Goal: Task Accomplishment & Management: Use online tool/utility

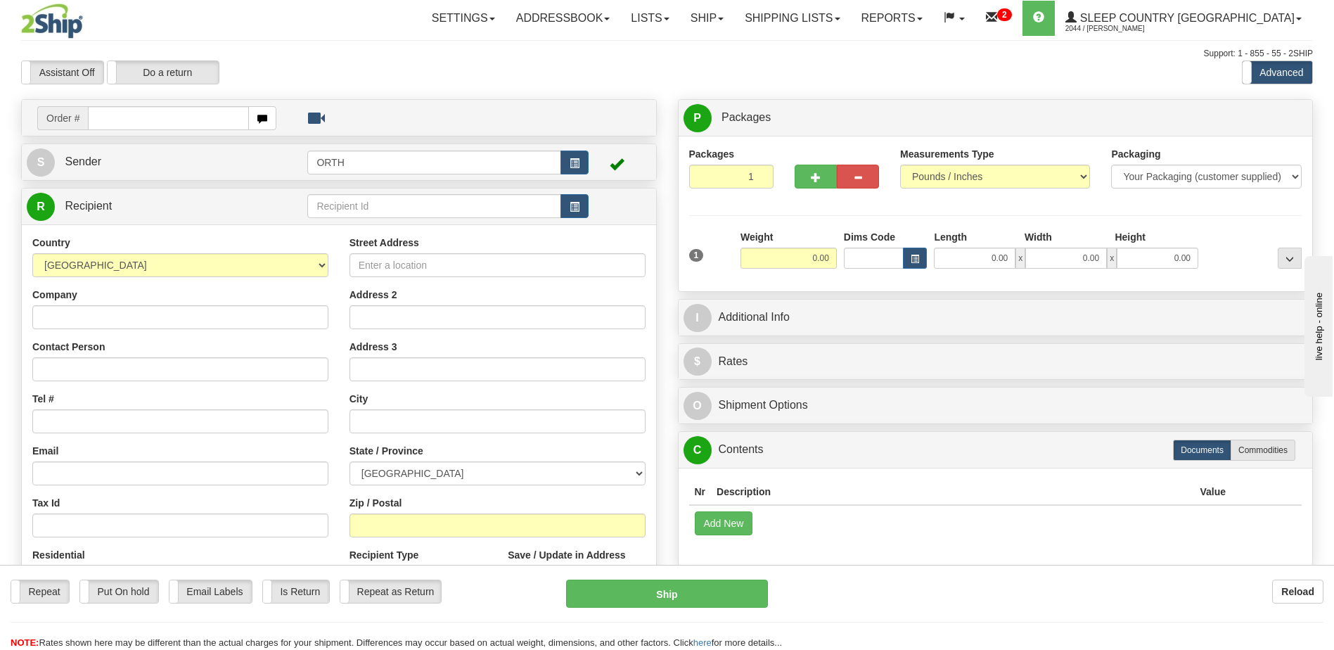
click at [109, 115] on input "text" at bounding box center [168, 118] width 160 height 24
type input "9002i028263"
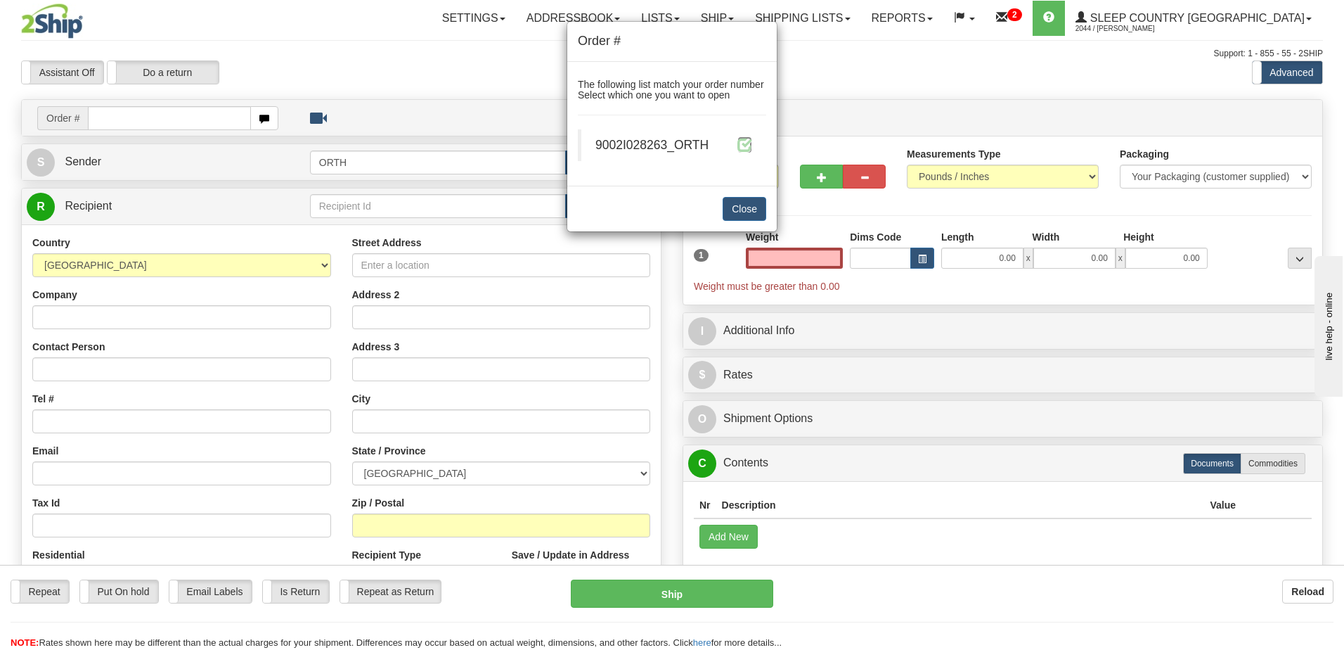
type input "0.00"
click at [750, 146] on span at bounding box center [745, 144] width 15 height 15
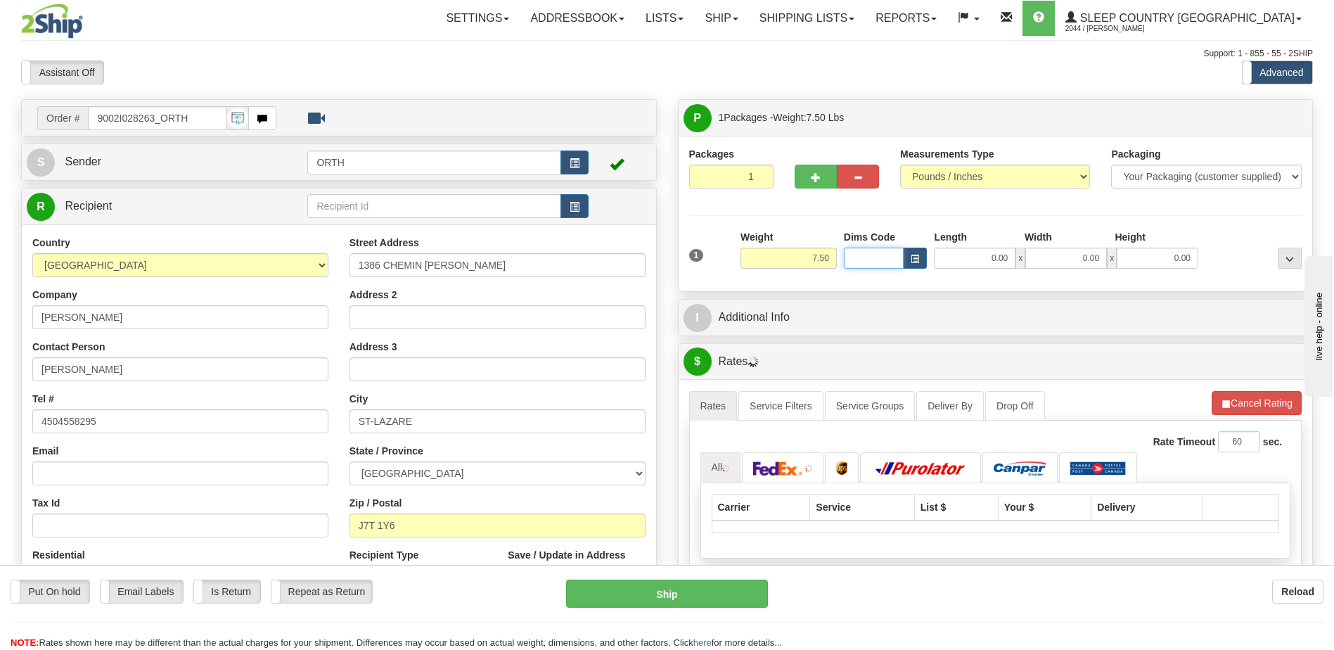
click at [870, 259] on input "Dims Code" at bounding box center [874, 257] width 60 height 21
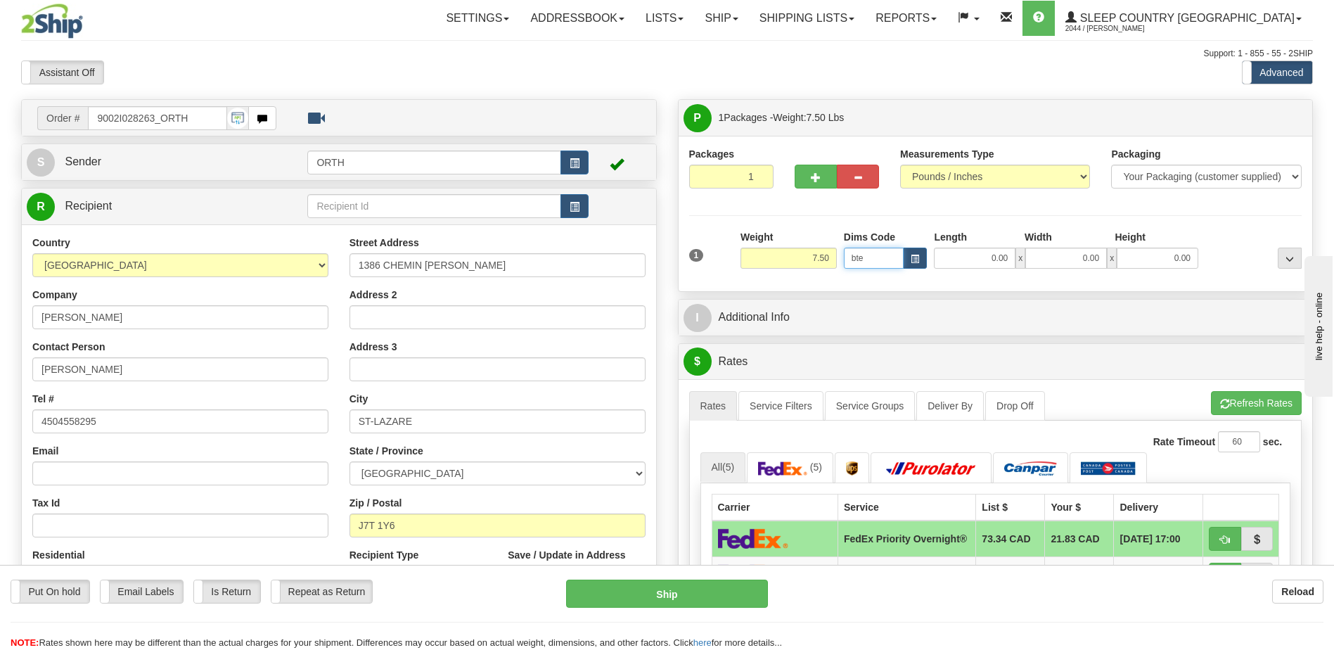
type input "bte"
click button "Delete" at bounding box center [0, 0] width 0 height 0
type input "15.00"
type input "5.00"
type input "25.00"
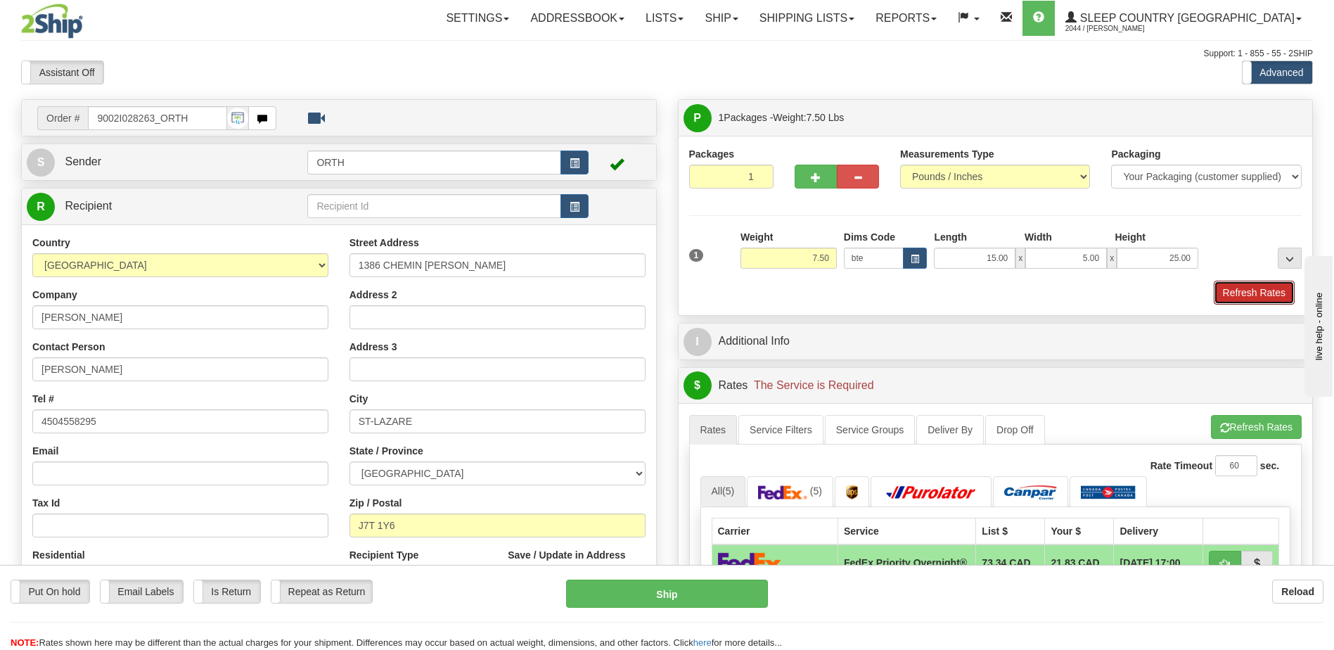
click at [1273, 289] on button "Refresh Rates" at bounding box center [1254, 293] width 81 height 24
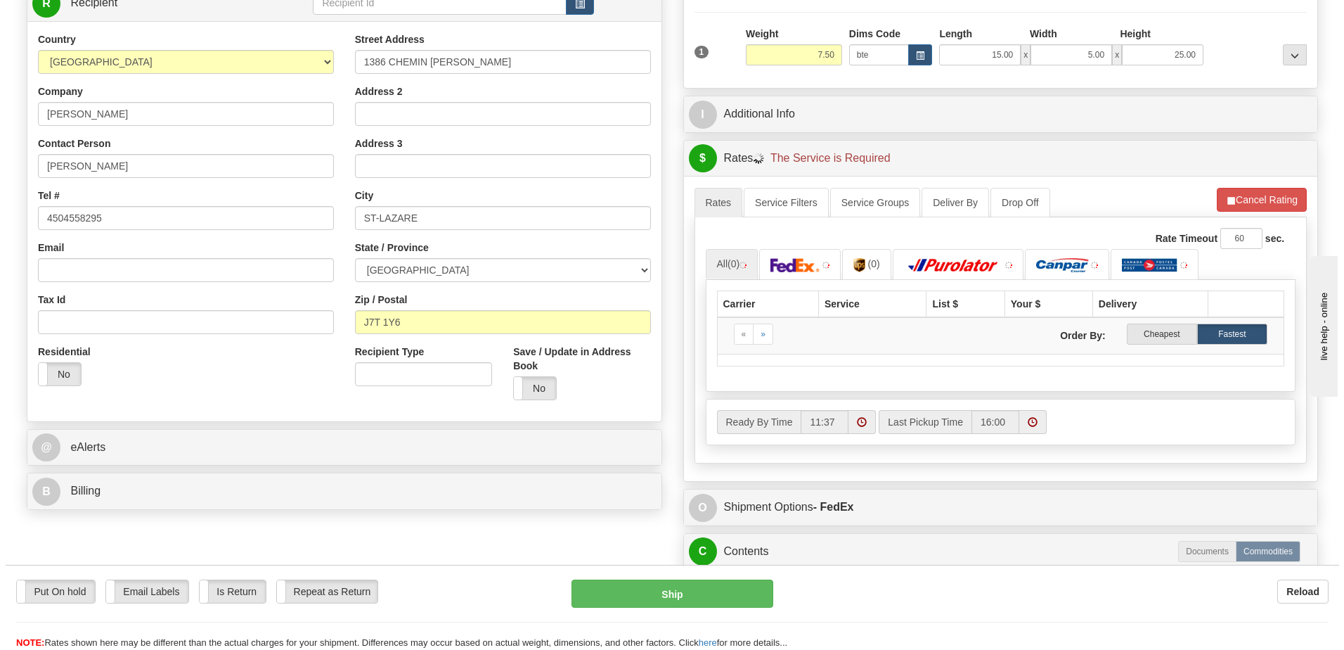
scroll to position [211, 0]
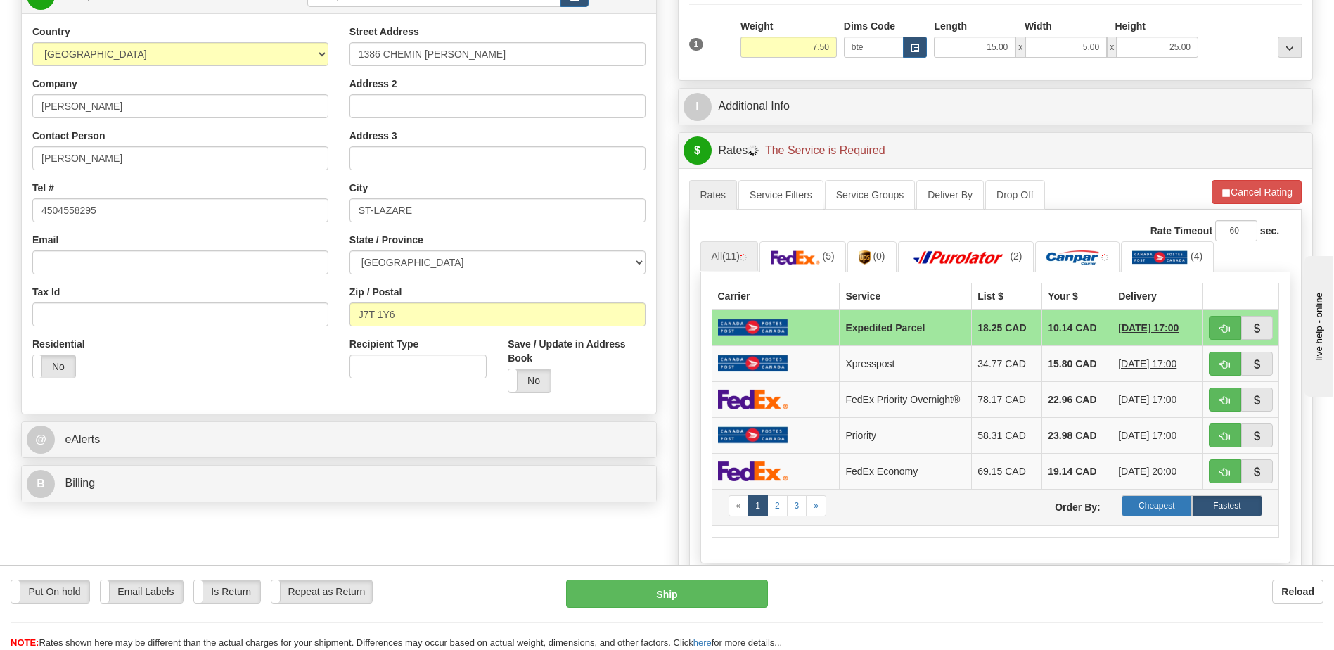
click at [1169, 516] on label "Cheapest" at bounding box center [1156, 505] width 70 height 21
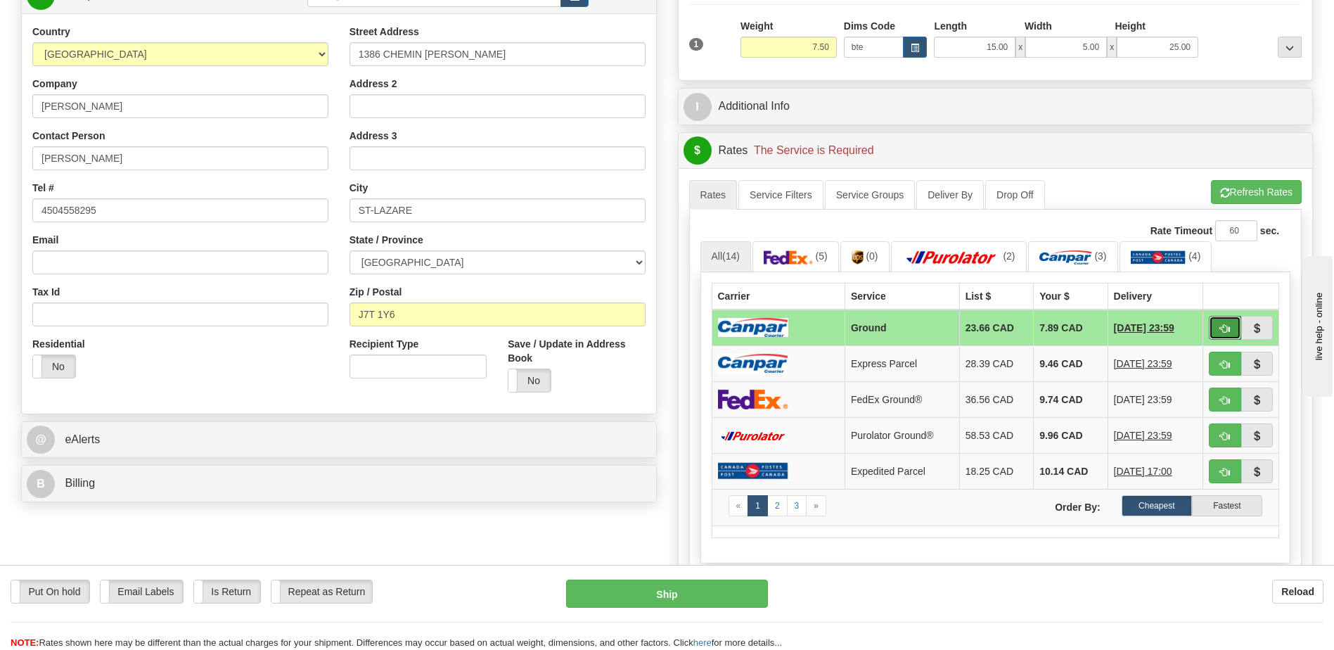
click at [1230, 319] on button "button" at bounding box center [1225, 328] width 32 height 24
type input "1"
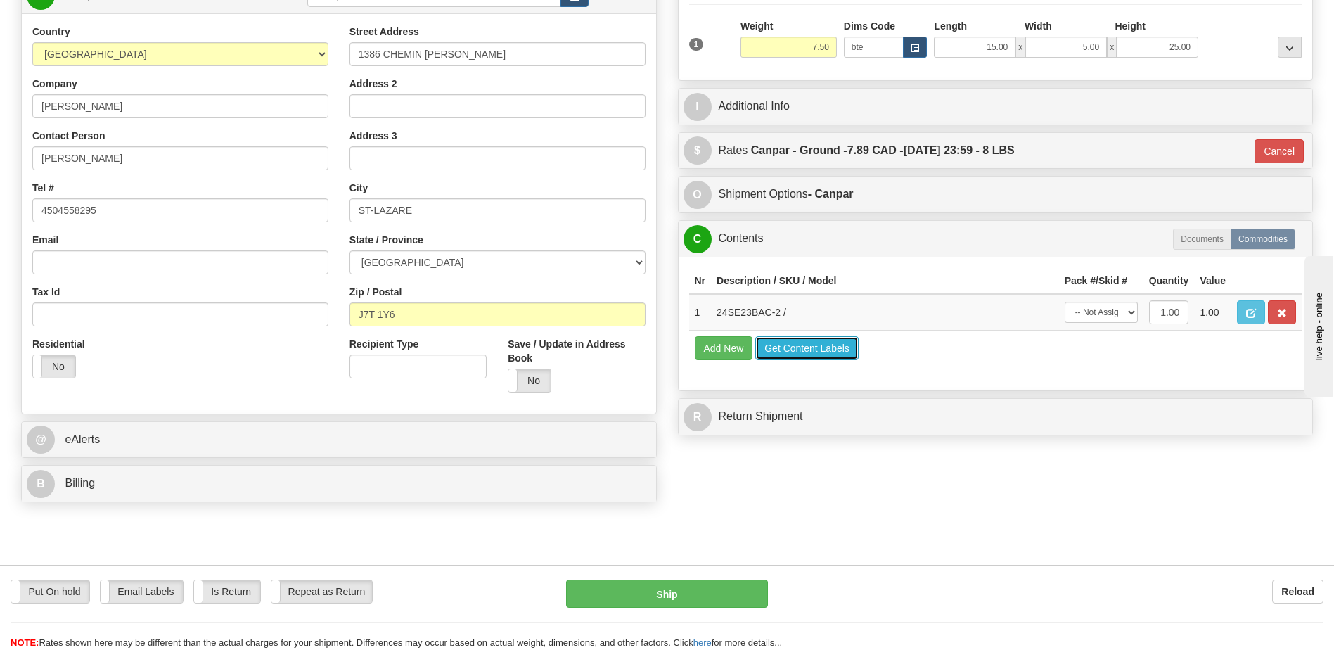
click at [819, 349] on button "Get Content Labels" at bounding box center [806, 348] width 103 height 24
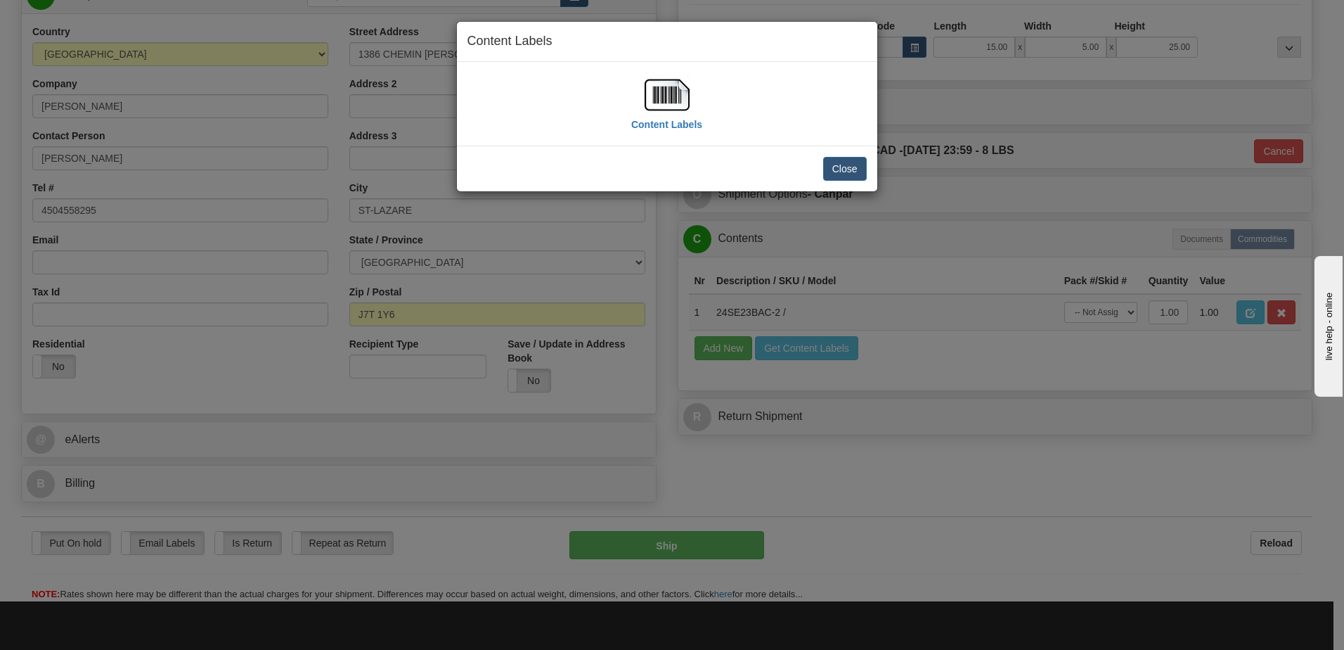
click at [678, 94] on img at bounding box center [667, 94] width 45 height 45
click at [850, 177] on button "Close" at bounding box center [845, 169] width 44 height 24
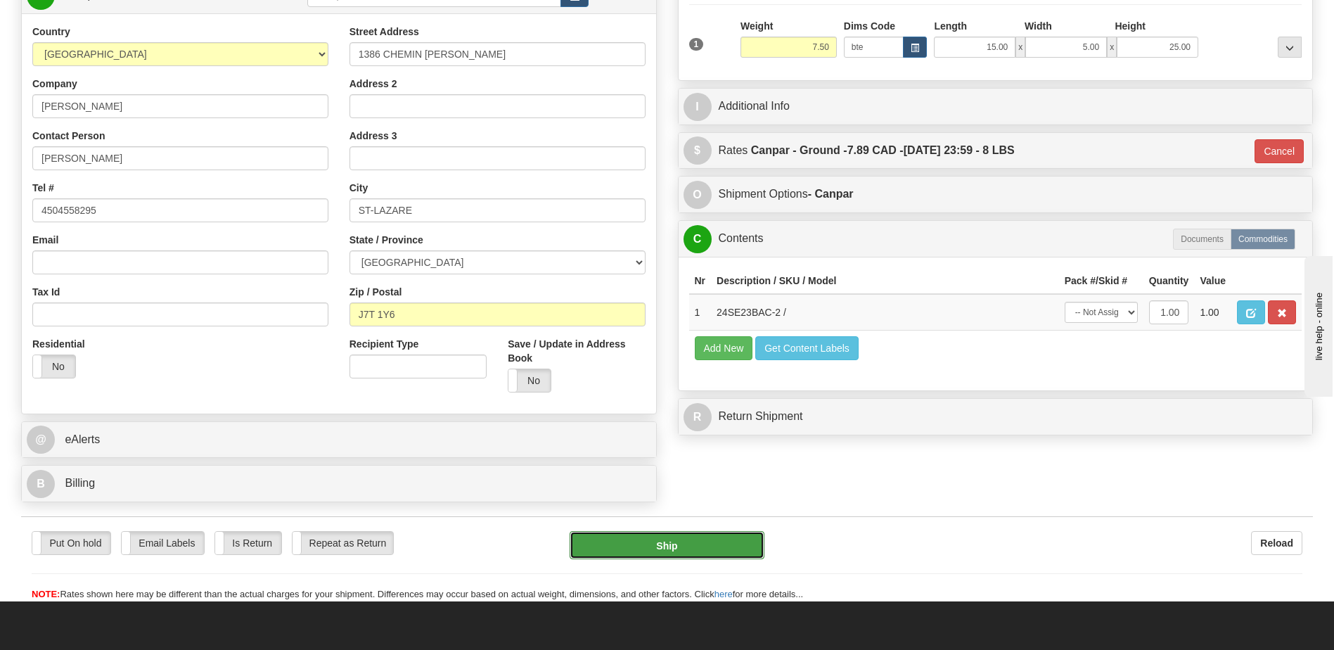
click at [696, 546] on button "Ship" at bounding box center [667, 545] width 194 height 28
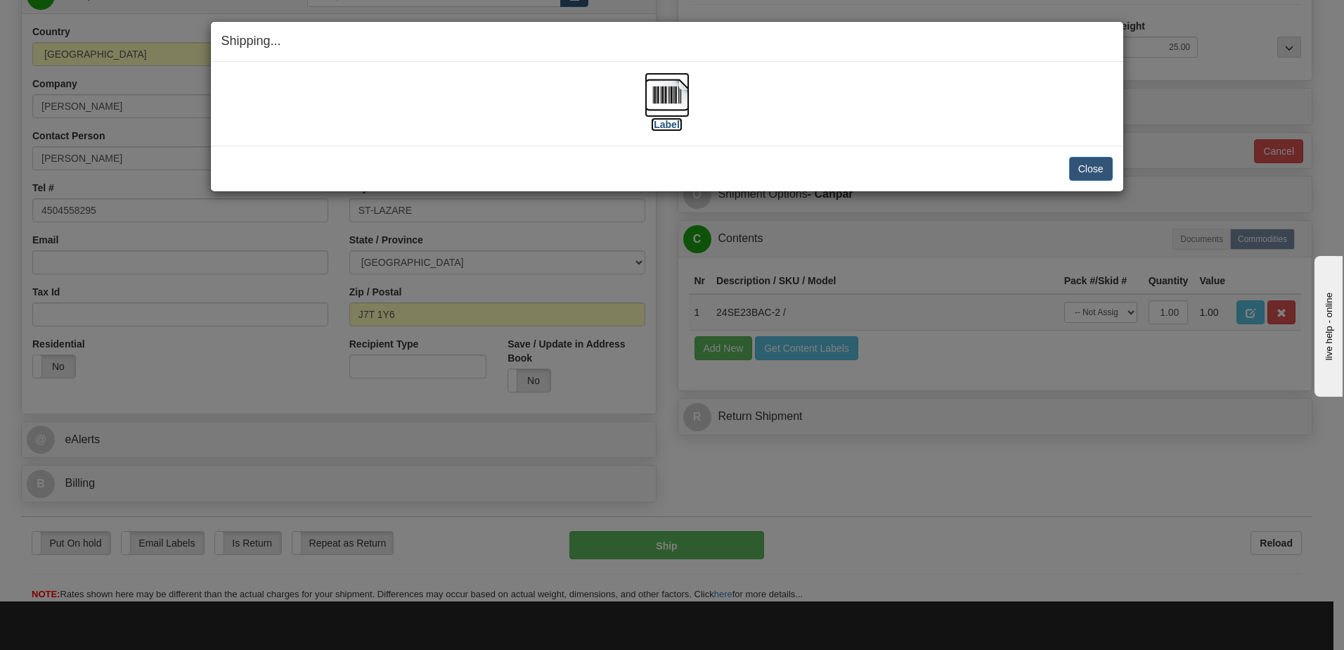
click at [679, 86] on img at bounding box center [667, 94] width 45 height 45
click at [975, 74] on div "[Label]" at bounding box center [667, 103] width 892 height 63
click at [1074, 165] on button "Close" at bounding box center [1091, 169] width 44 height 24
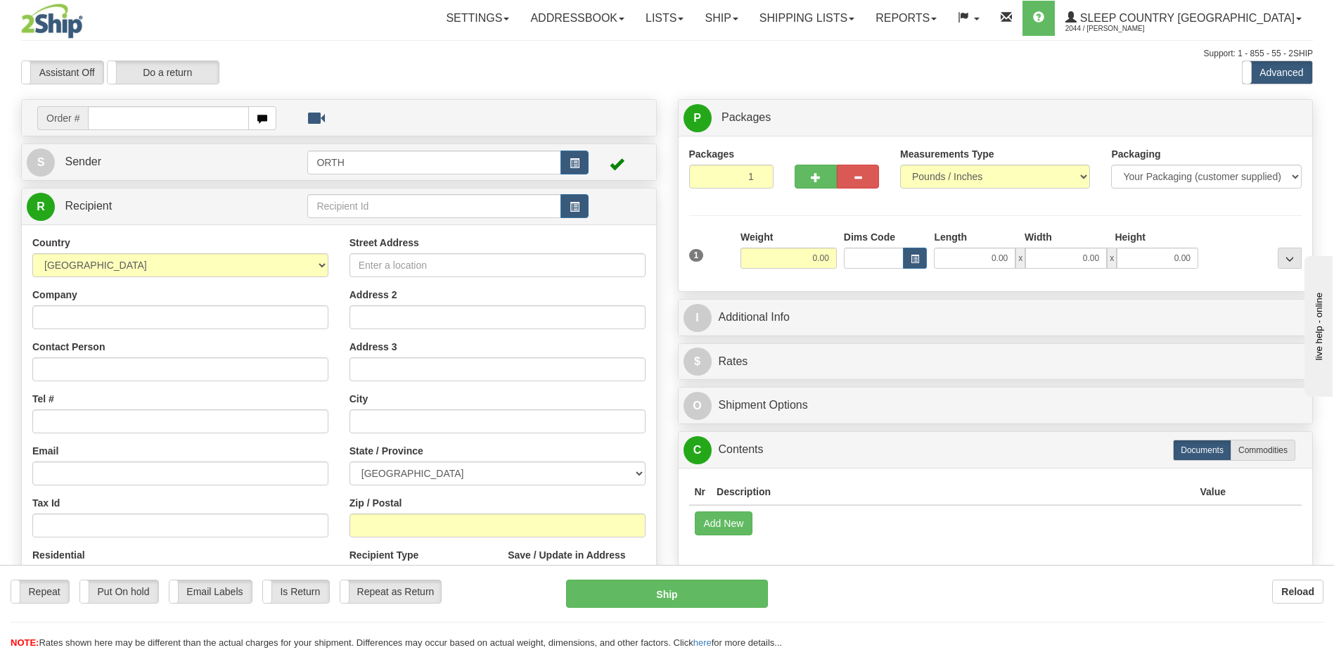
click at [157, 122] on div "Toggle navigation Settings Shipping Preferences Fields Preferences New" at bounding box center [667, 396] width 1334 height 792
click at [166, 114] on input "text" at bounding box center [168, 118] width 160 height 24
type input "9000i030283"
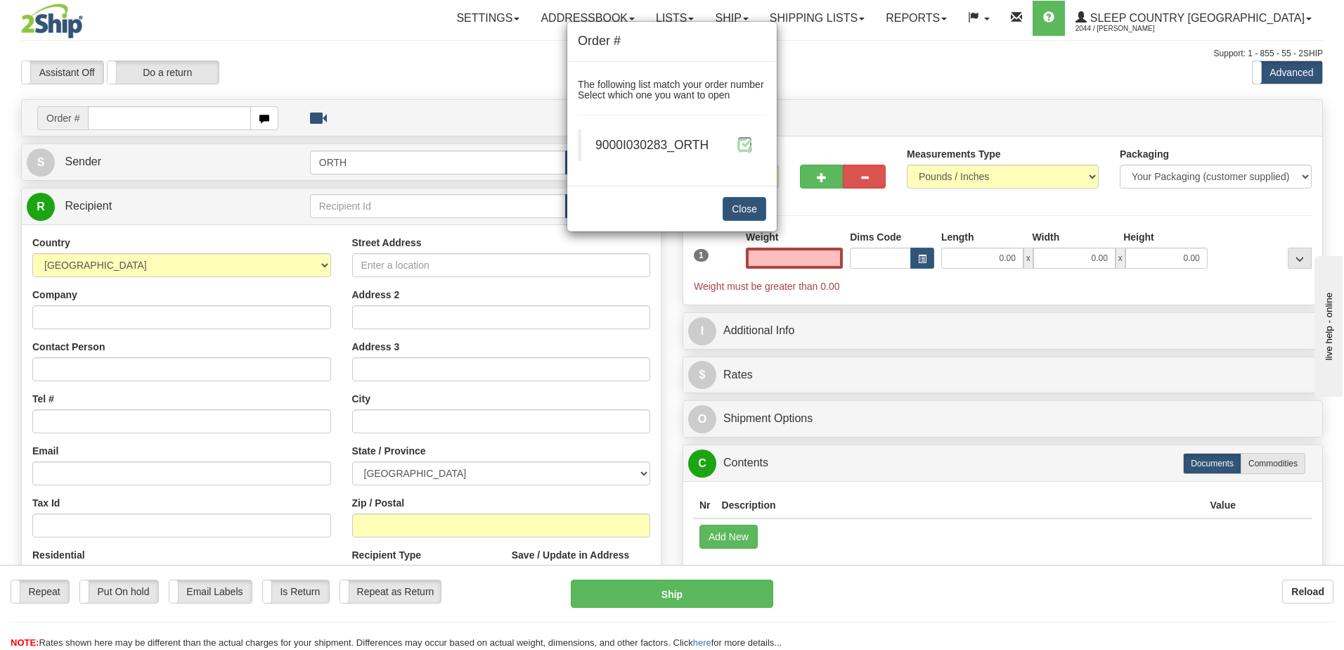
type input "0.00"
click at [747, 145] on span at bounding box center [745, 144] width 15 height 15
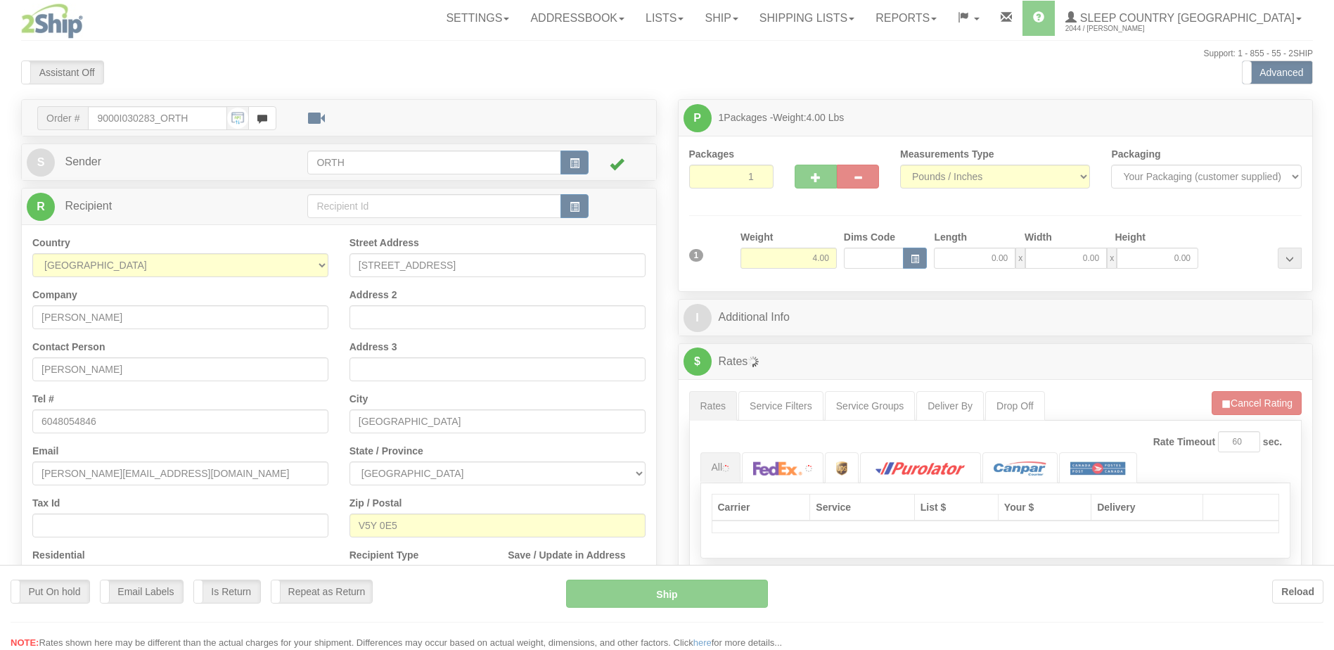
click at [867, 260] on div at bounding box center [667, 325] width 1334 height 650
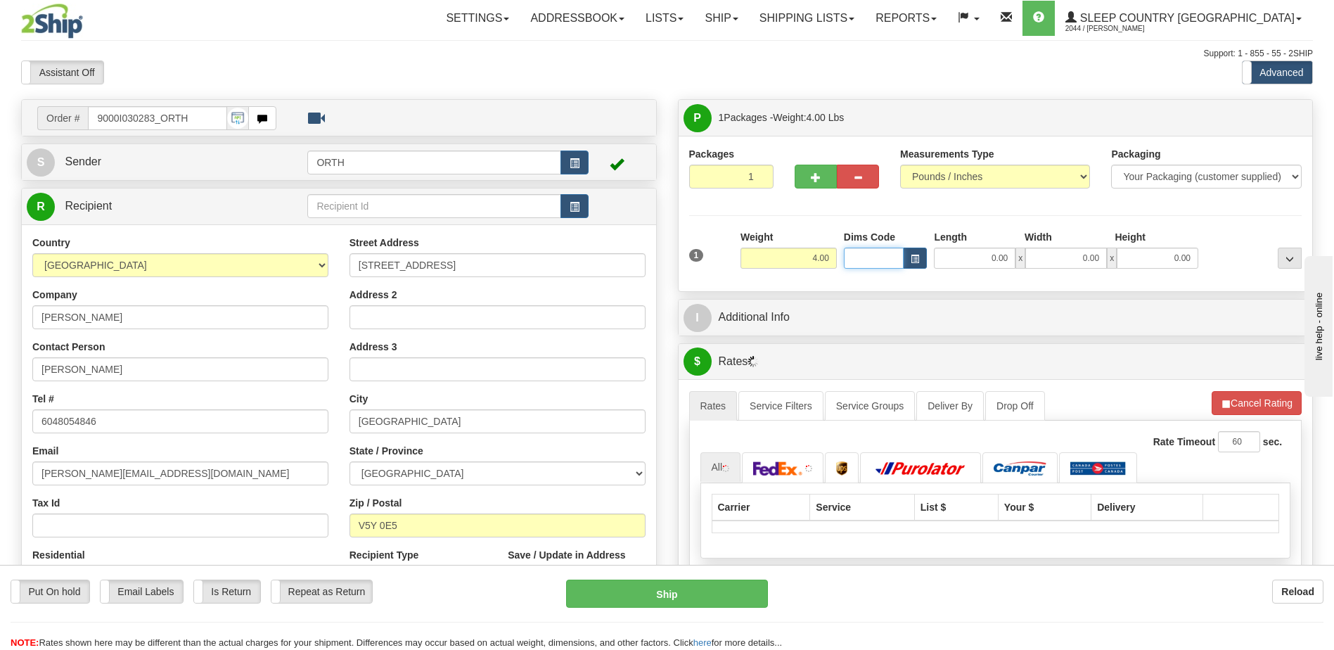
click at [868, 260] on input "Dims Code" at bounding box center [874, 257] width 60 height 21
type input "bte"
click button "Delete" at bounding box center [0, 0] width 0 height 0
type input "15.00"
type input "5.00"
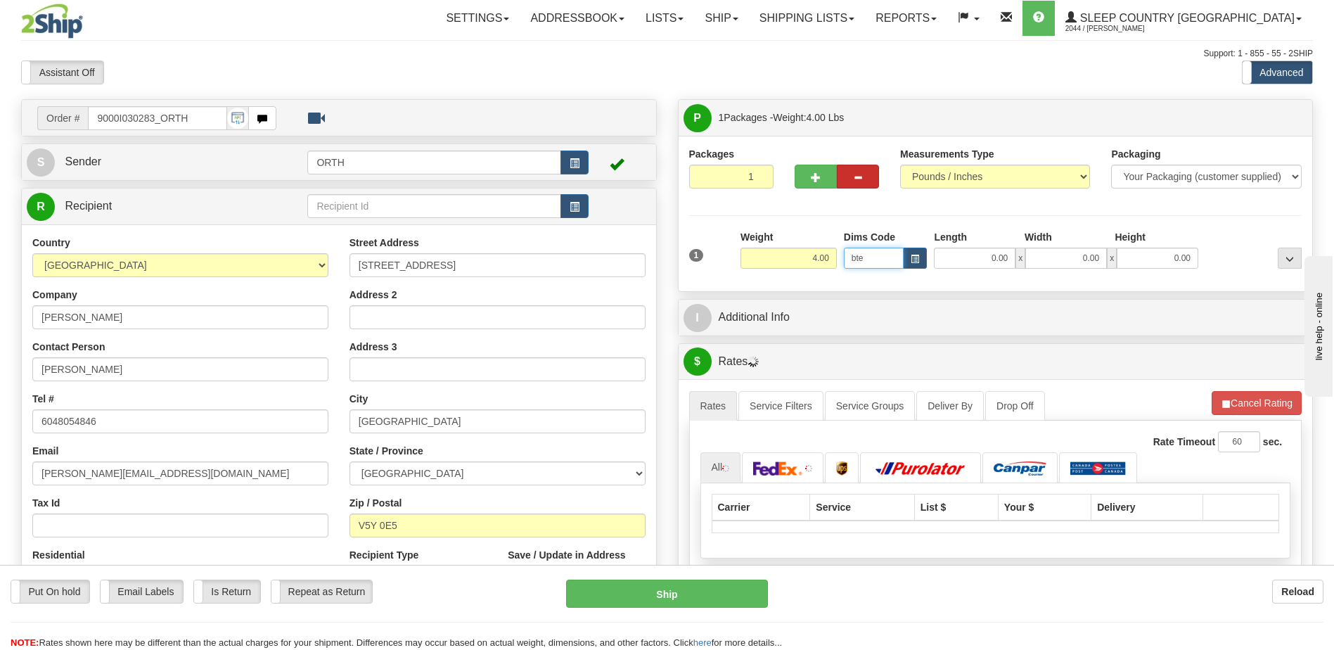
type input "25.00"
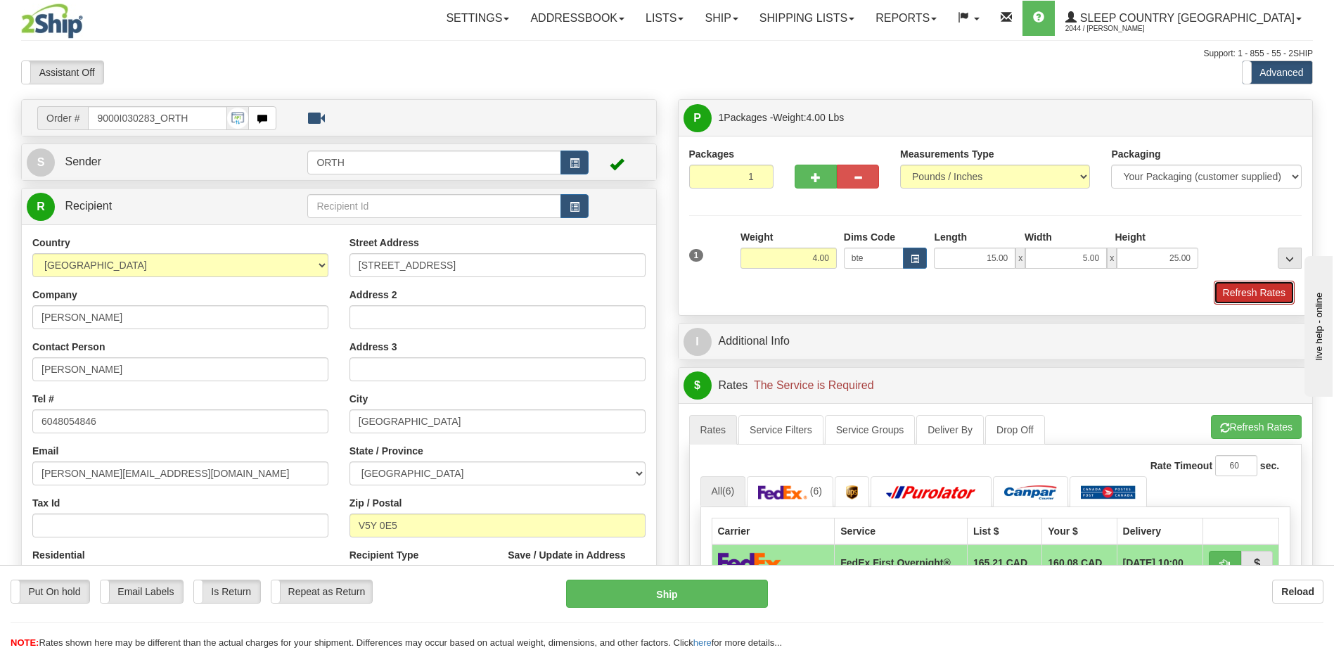
click at [1260, 288] on button "Refresh Rates" at bounding box center [1254, 293] width 81 height 24
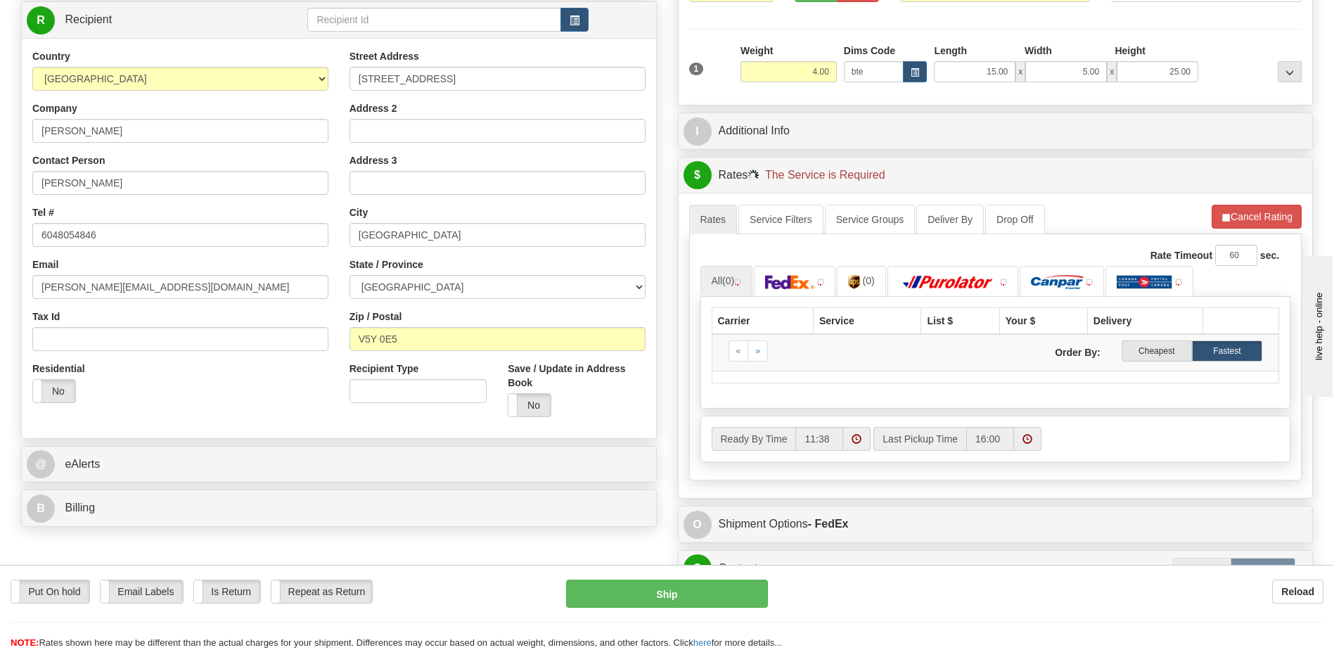
scroll to position [281, 0]
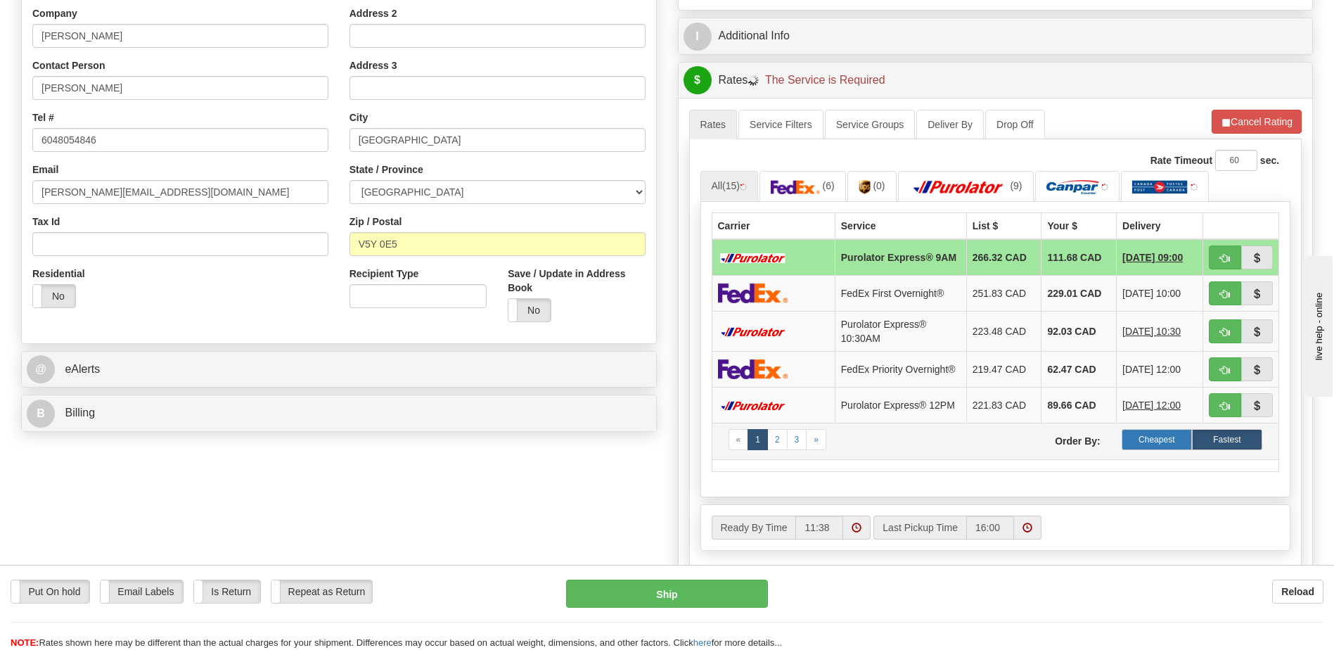
click at [1145, 450] on label "Cheapest" at bounding box center [1156, 439] width 70 height 21
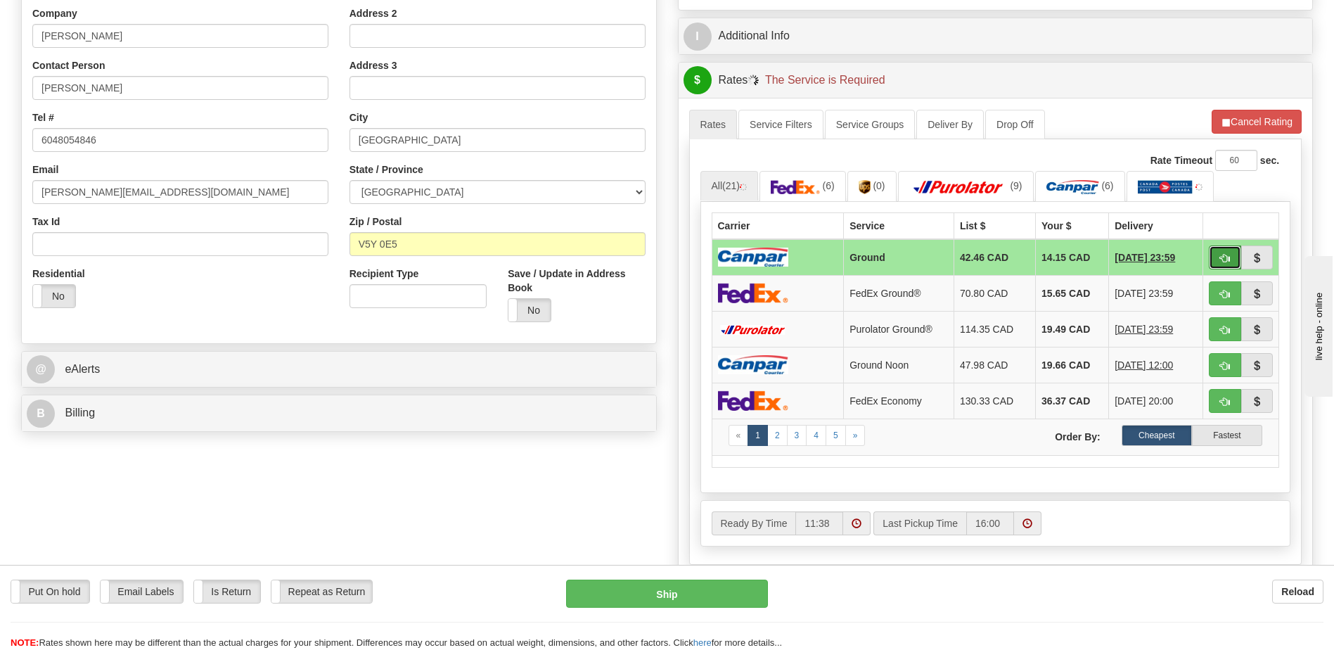
click at [1218, 252] on button "button" at bounding box center [1225, 257] width 32 height 24
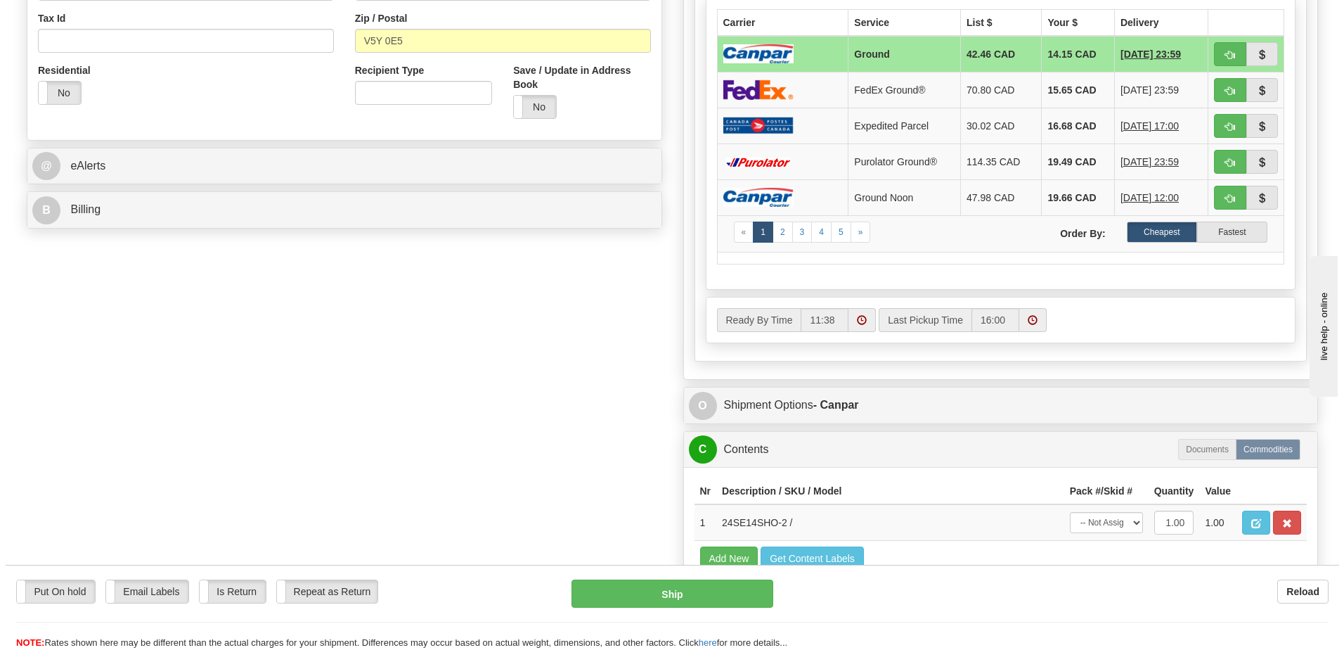
scroll to position [492, 0]
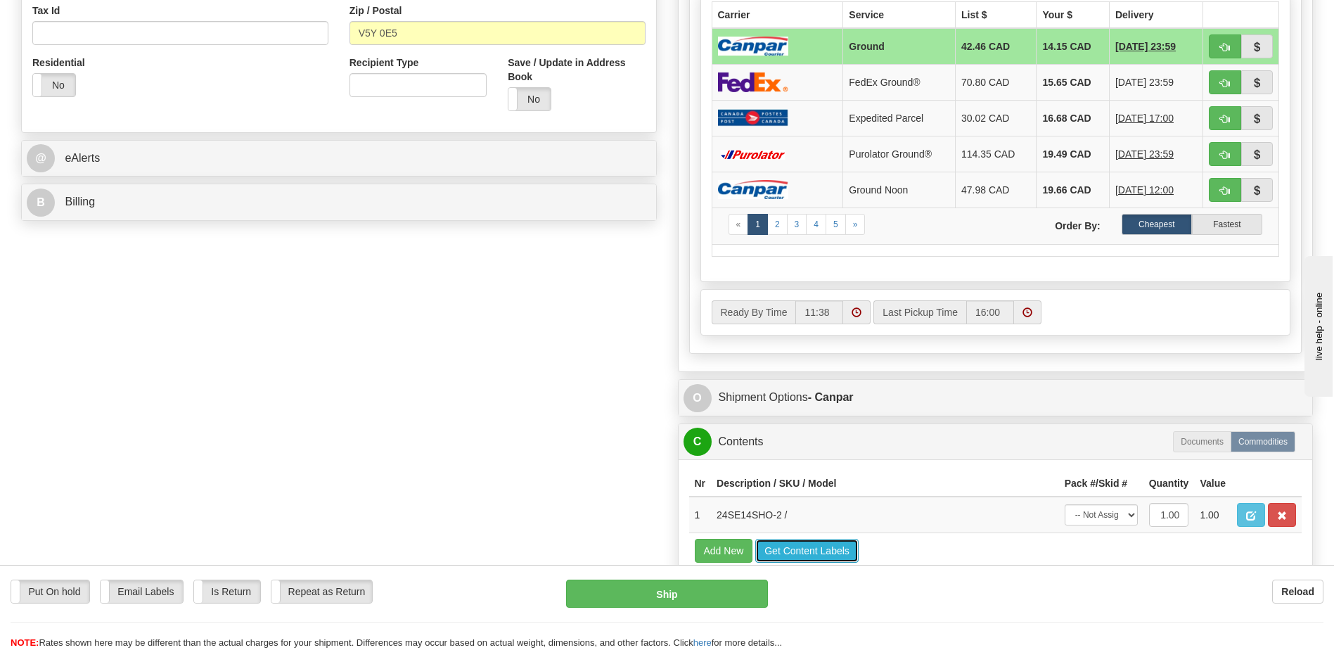
click at [793, 544] on button "Get Content Labels" at bounding box center [806, 551] width 103 height 24
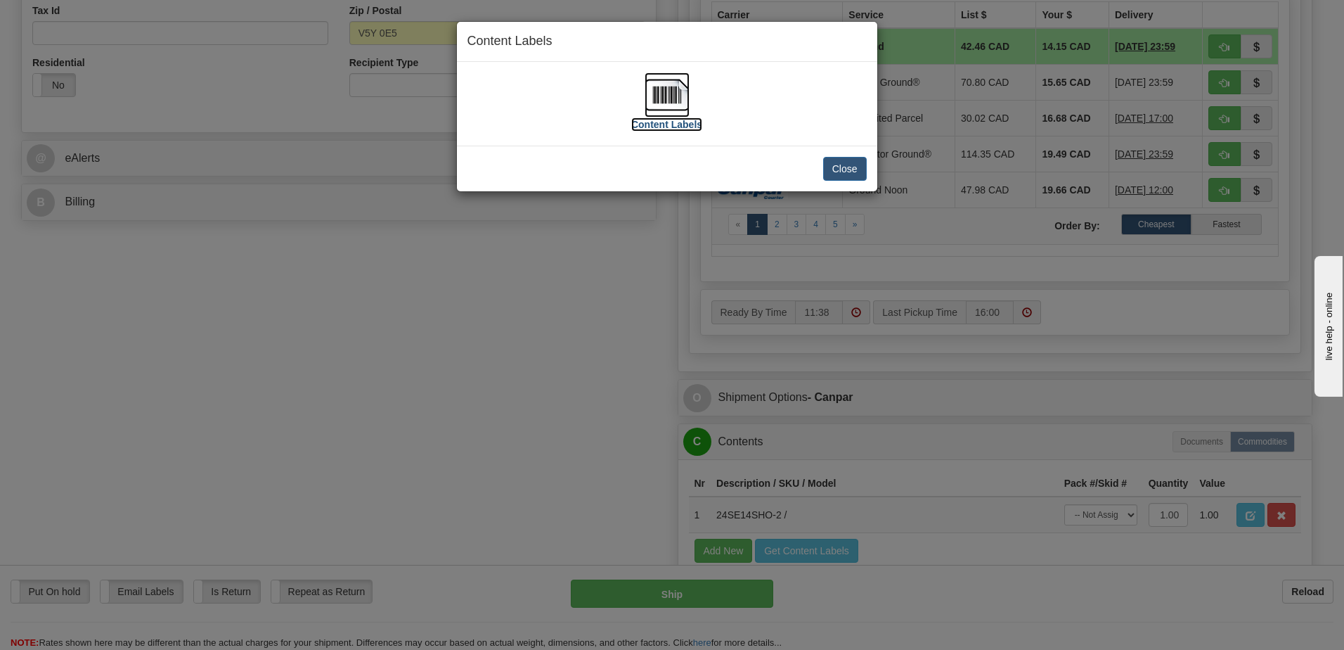
click at [655, 94] on img at bounding box center [667, 94] width 45 height 45
click at [837, 171] on button "Close" at bounding box center [845, 169] width 44 height 24
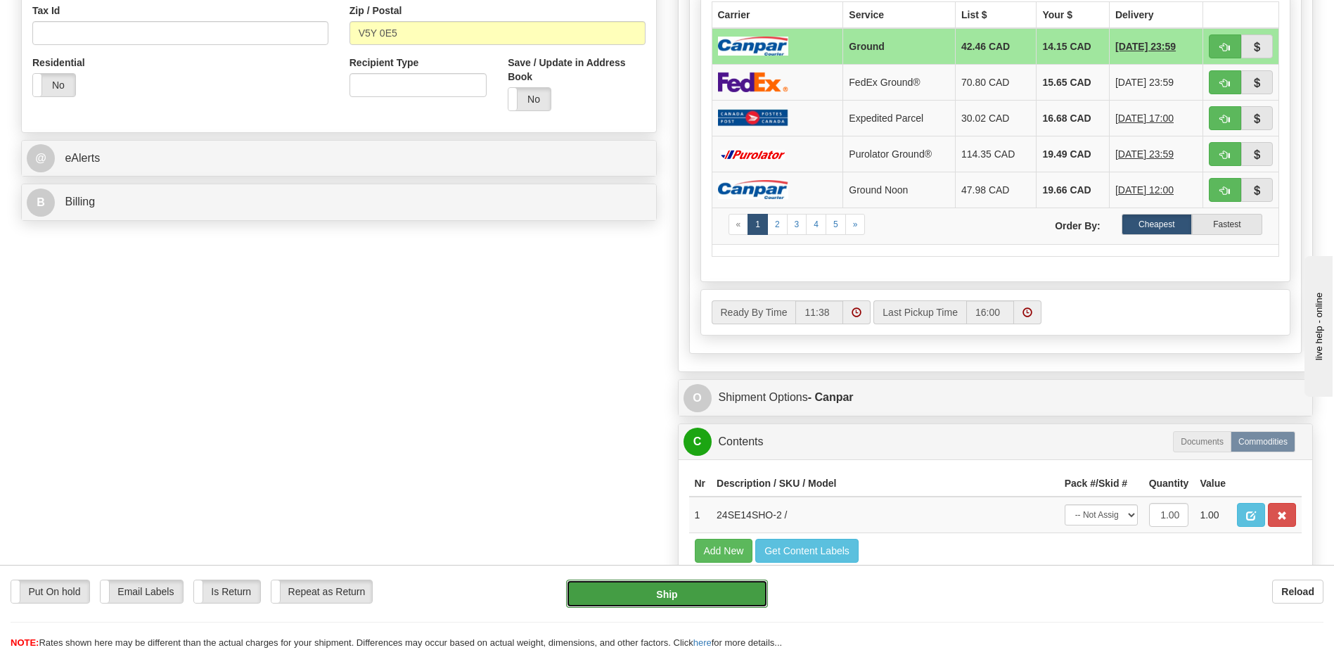
click at [739, 592] on button "Ship" at bounding box center [666, 593] width 201 height 28
type input "1"
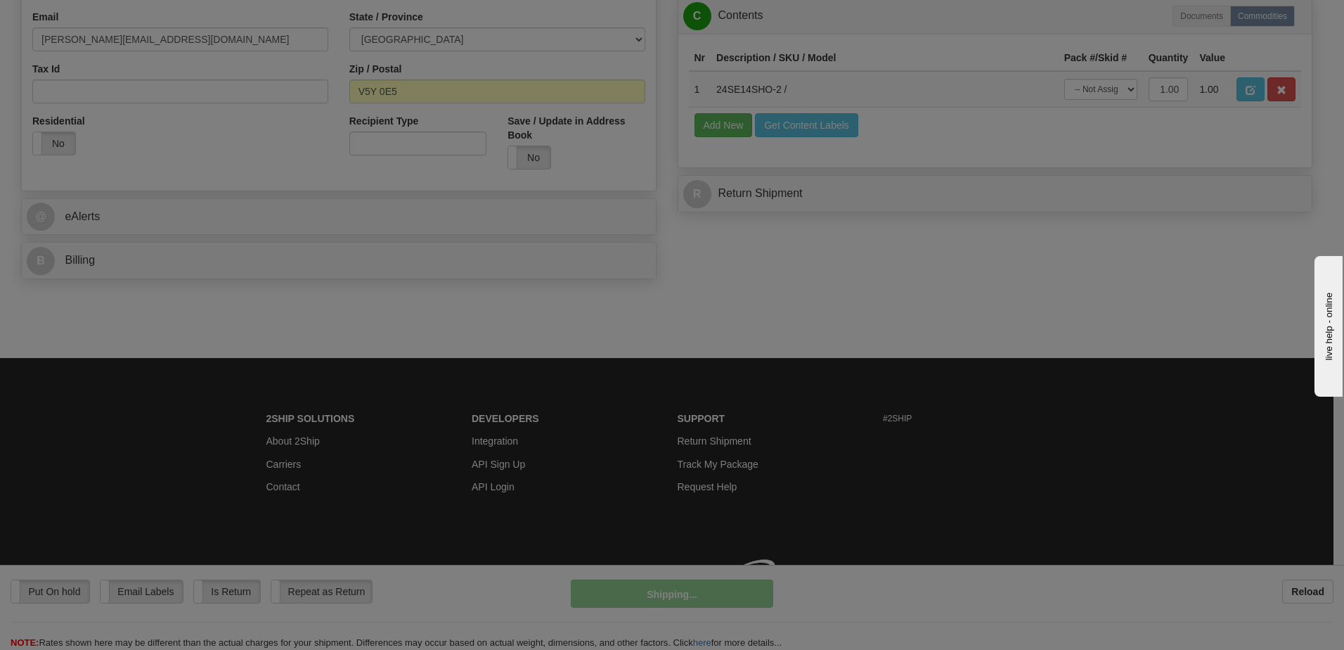
scroll to position [454, 0]
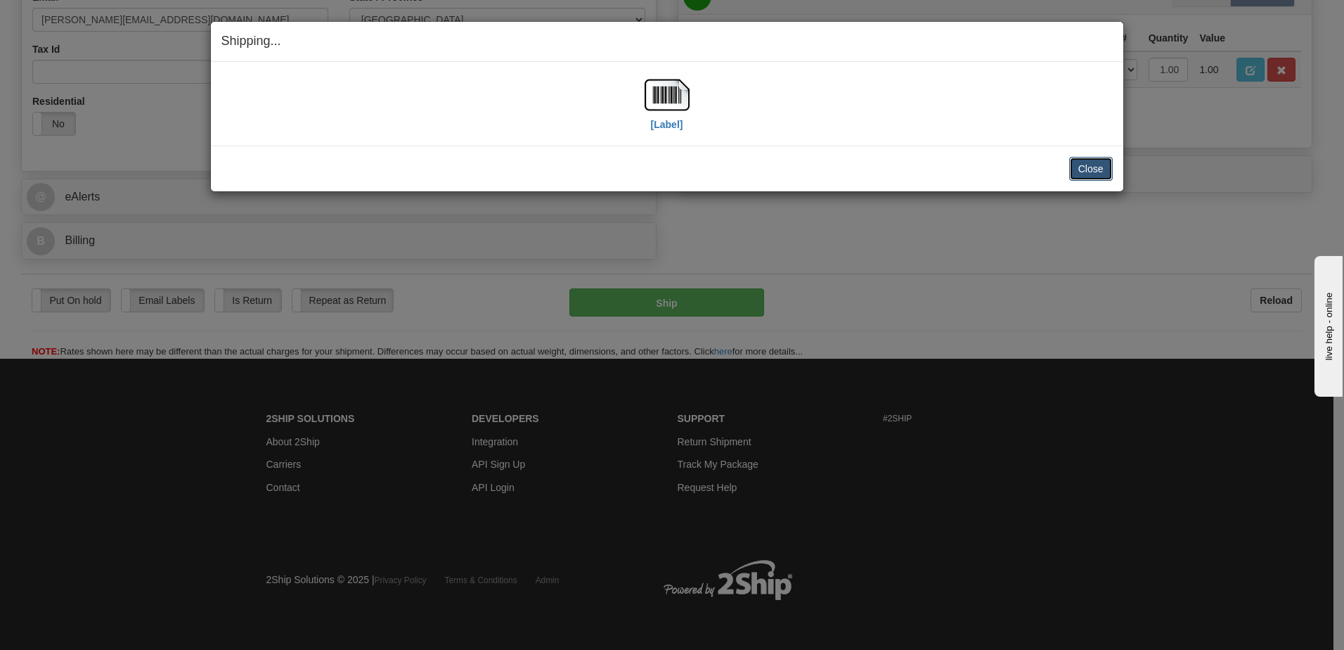
click at [1090, 174] on button "Close" at bounding box center [1091, 169] width 44 height 24
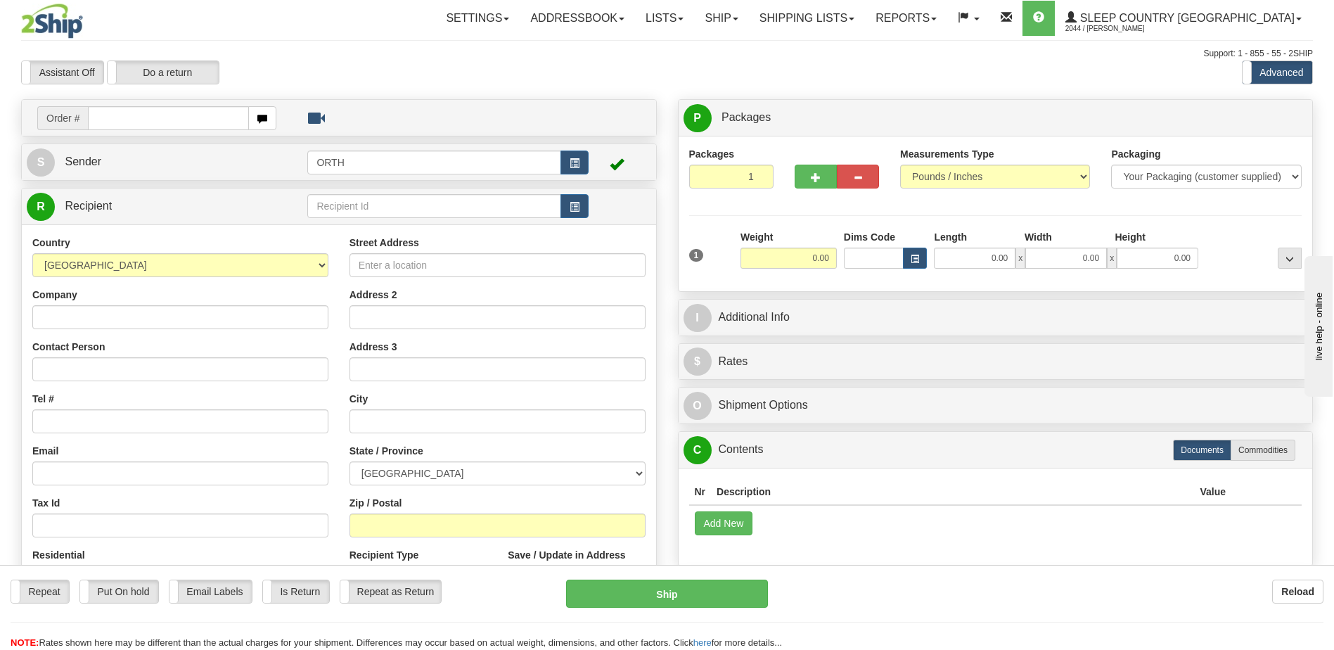
click at [212, 118] on input "text" at bounding box center [168, 118] width 160 height 24
type input "9000i030812"
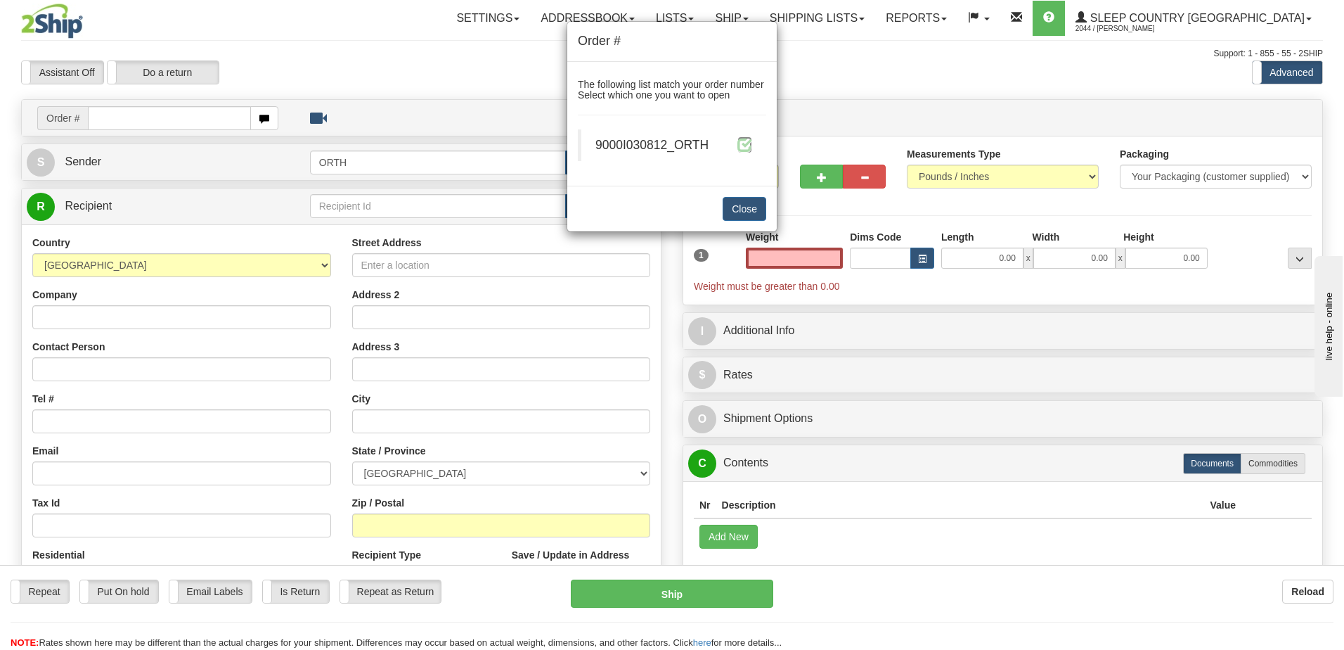
type input "0.00"
click at [750, 150] on span at bounding box center [745, 144] width 15 height 15
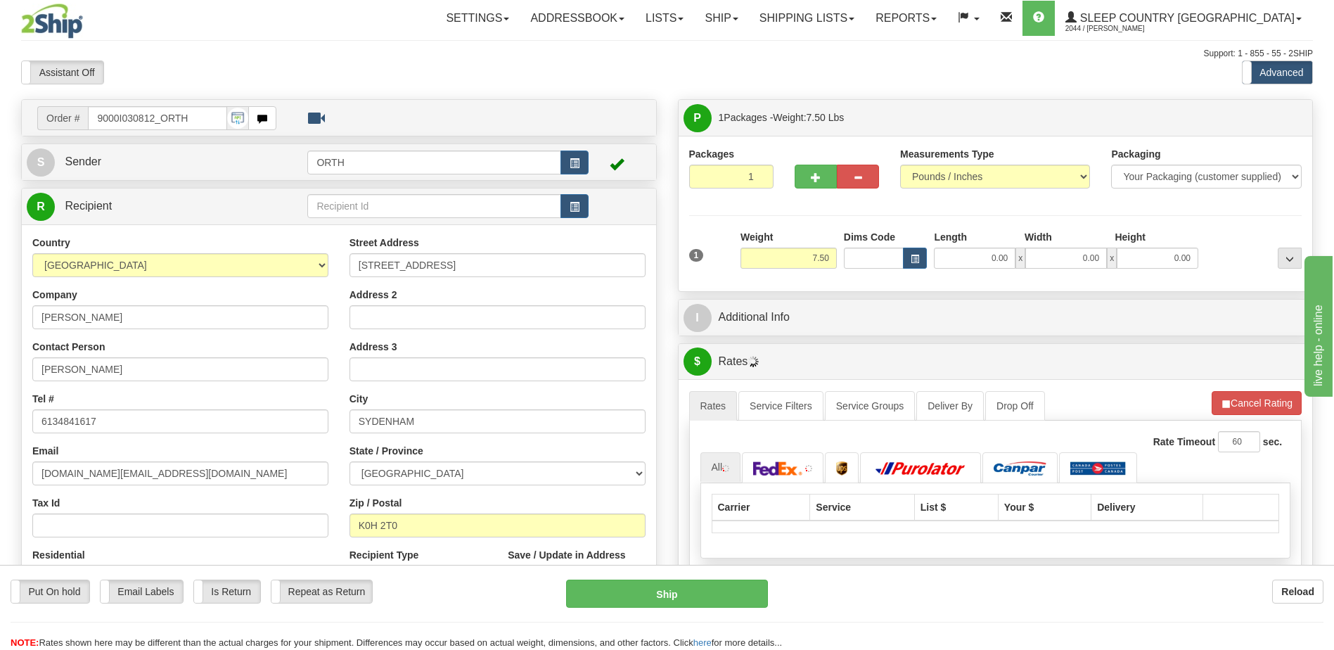
click at [867, 257] on div "Toggle navigation Settings Shipping Preferences Fields Preferences New" at bounding box center [667, 496] width 1334 height 993
click at [867, 257] on input "Dims Code" at bounding box center [874, 257] width 60 height 21
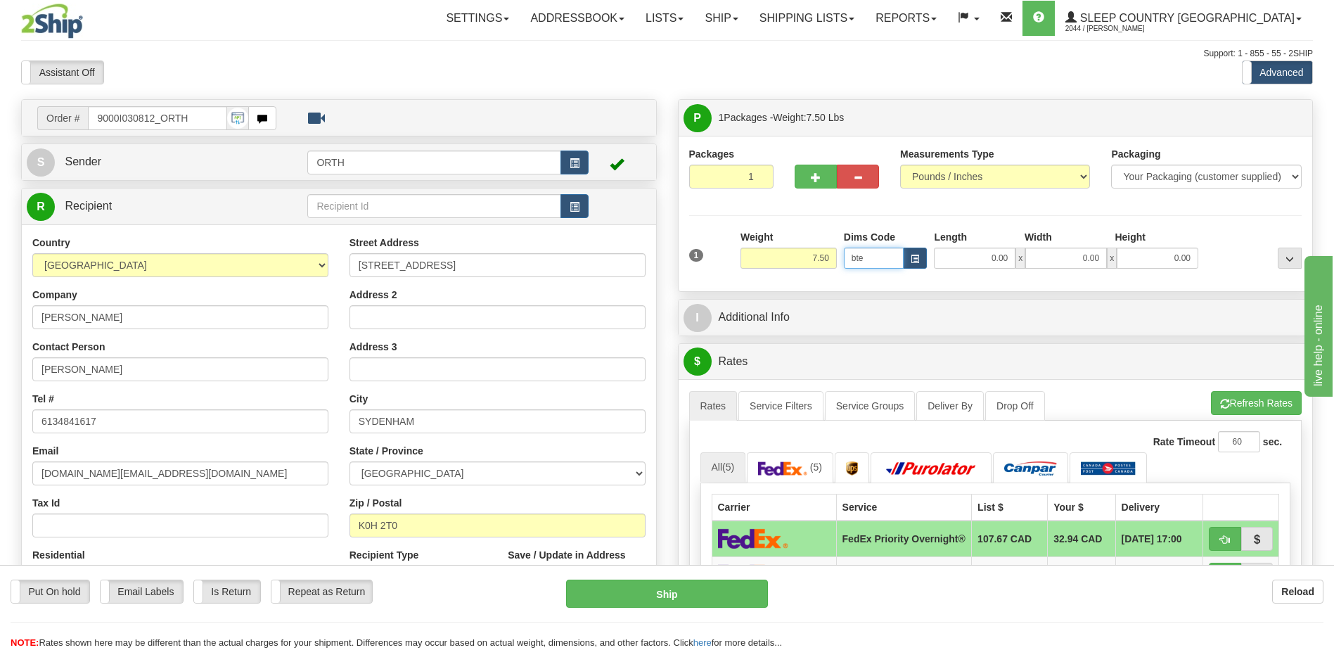
type input "bte"
click button "Delete" at bounding box center [0, 0] width 0 height 0
type input "15.00"
type input "5.00"
type input "25.00"
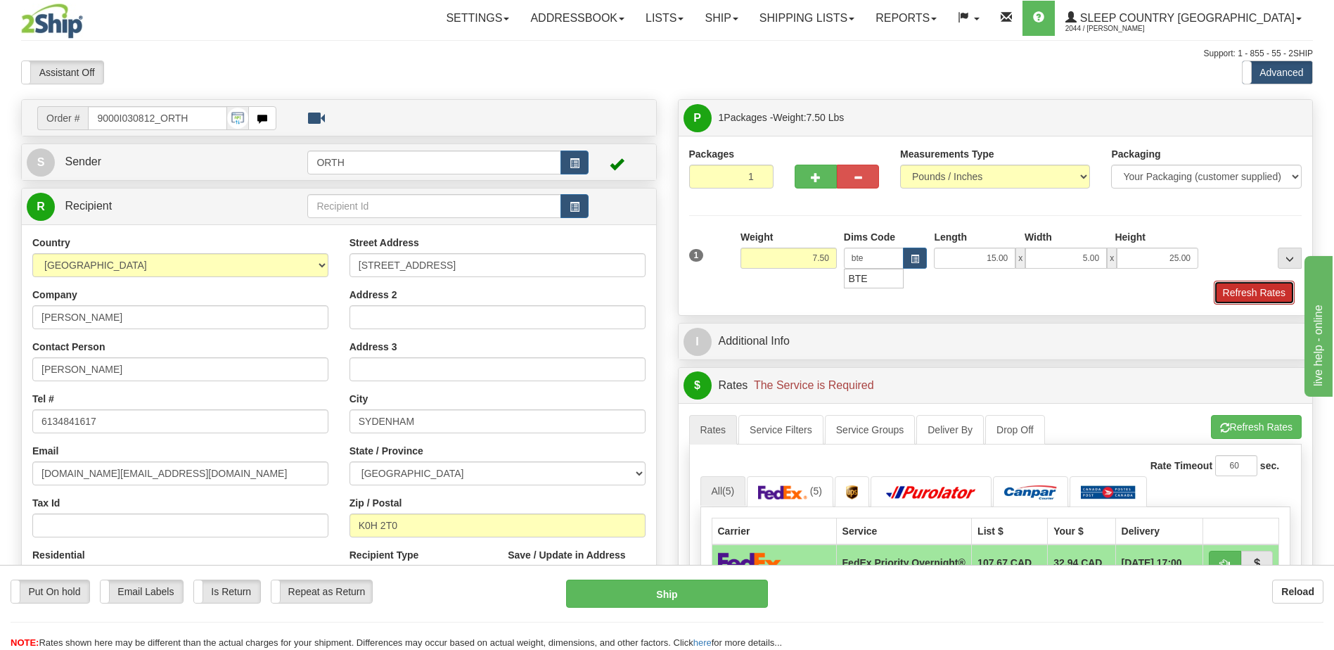
click at [1233, 294] on button "Refresh Rates" at bounding box center [1254, 293] width 81 height 24
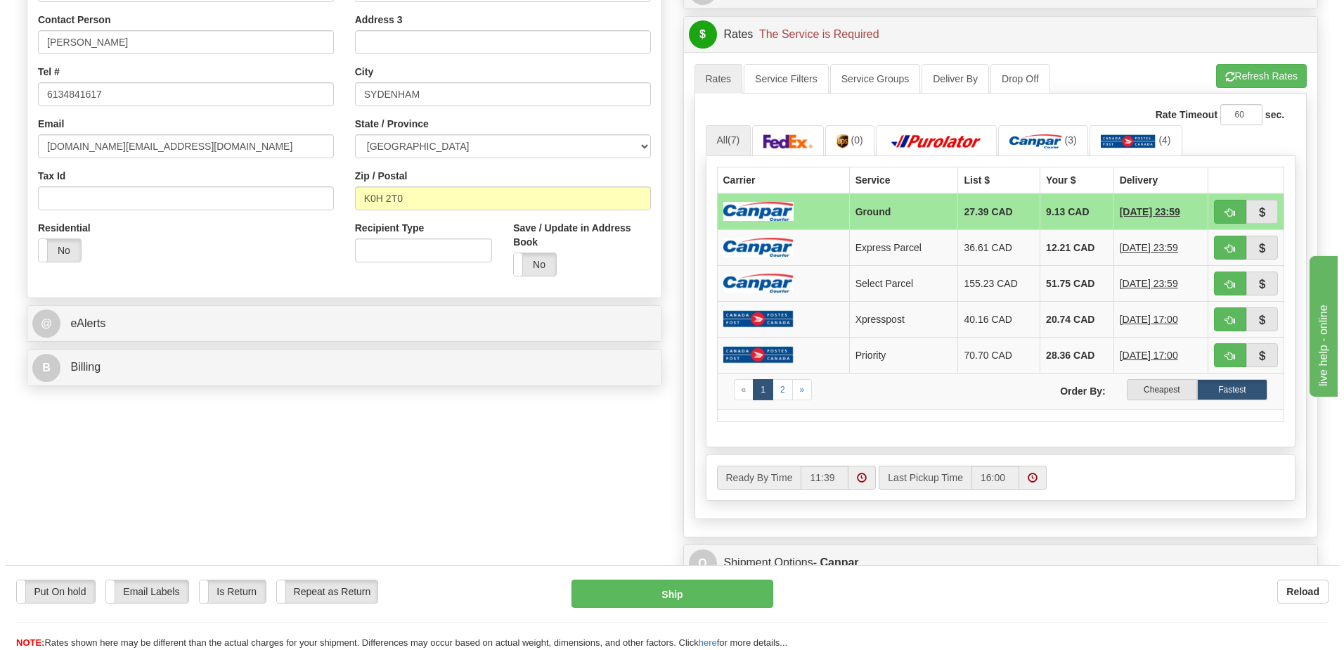
scroll to position [352, 0]
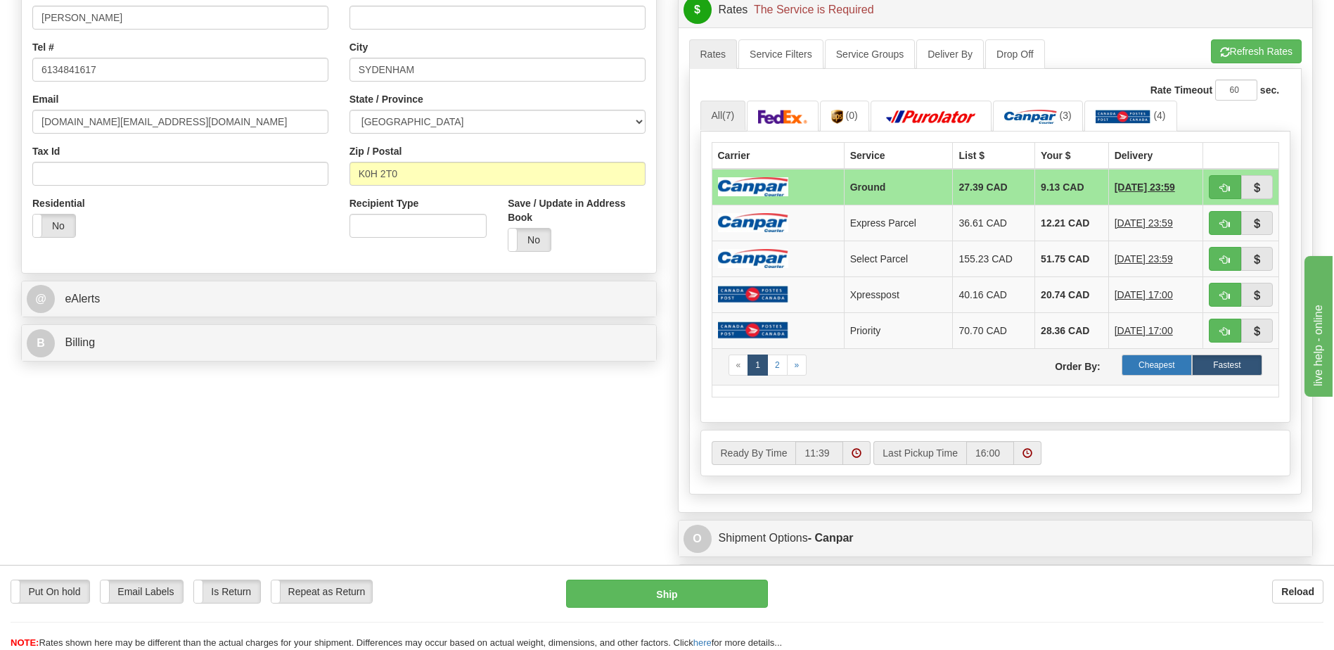
click at [1169, 371] on label "Cheapest" at bounding box center [1156, 364] width 70 height 21
click at [1220, 189] on span "button" at bounding box center [1225, 188] width 10 height 9
type input "1"
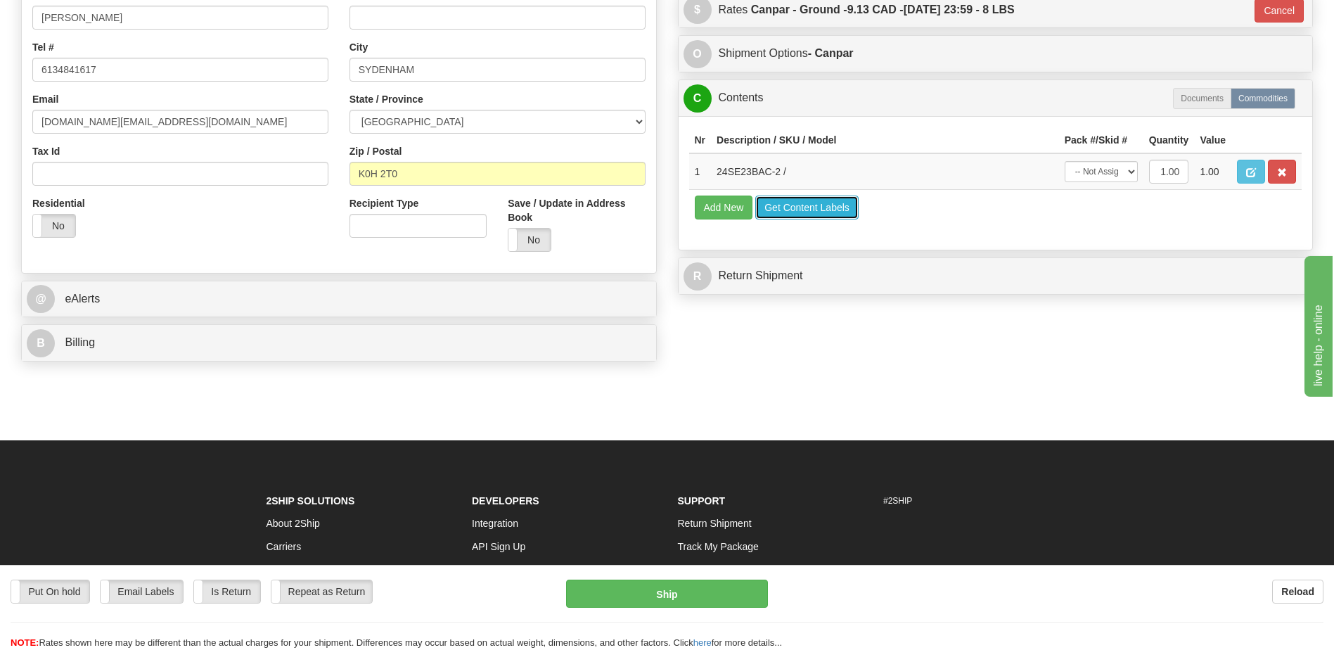
click at [821, 205] on button "Get Content Labels" at bounding box center [806, 207] width 103 height 24
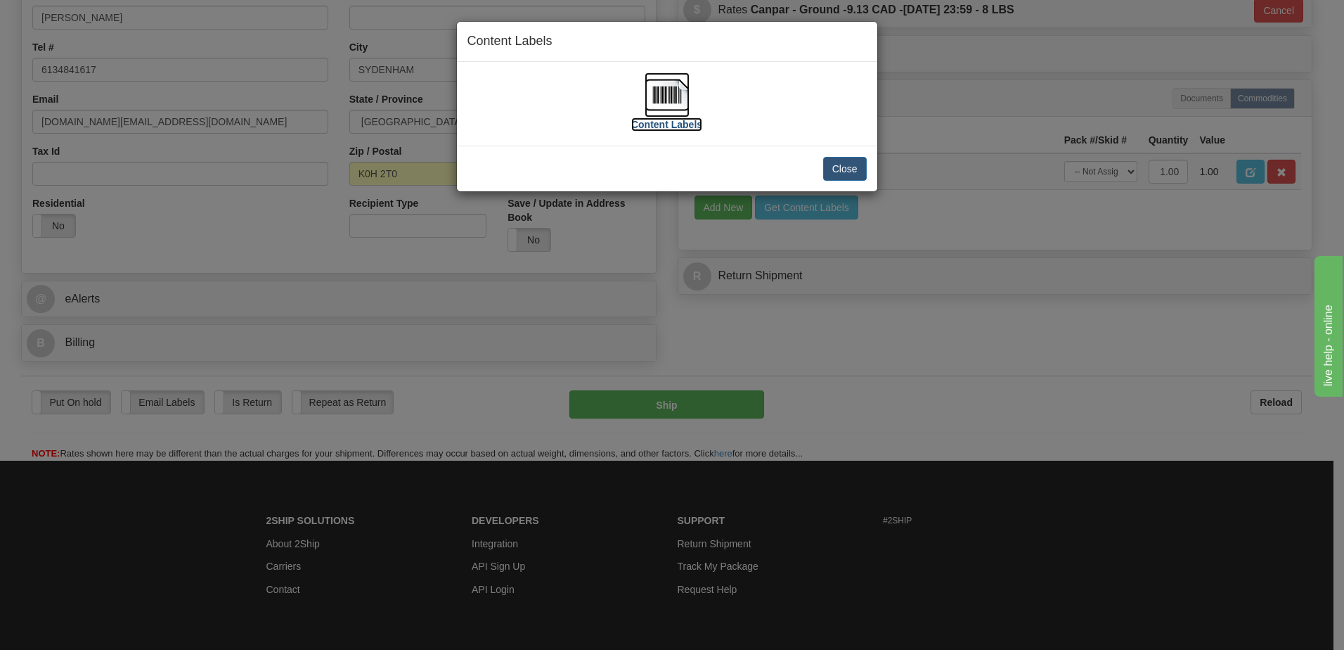
click at [660, 101] on img at bounding box center [667, 94] width 45 height 45
click at [851, 169] on button "Close" at bounding box center [845, 169] width 44 height 24
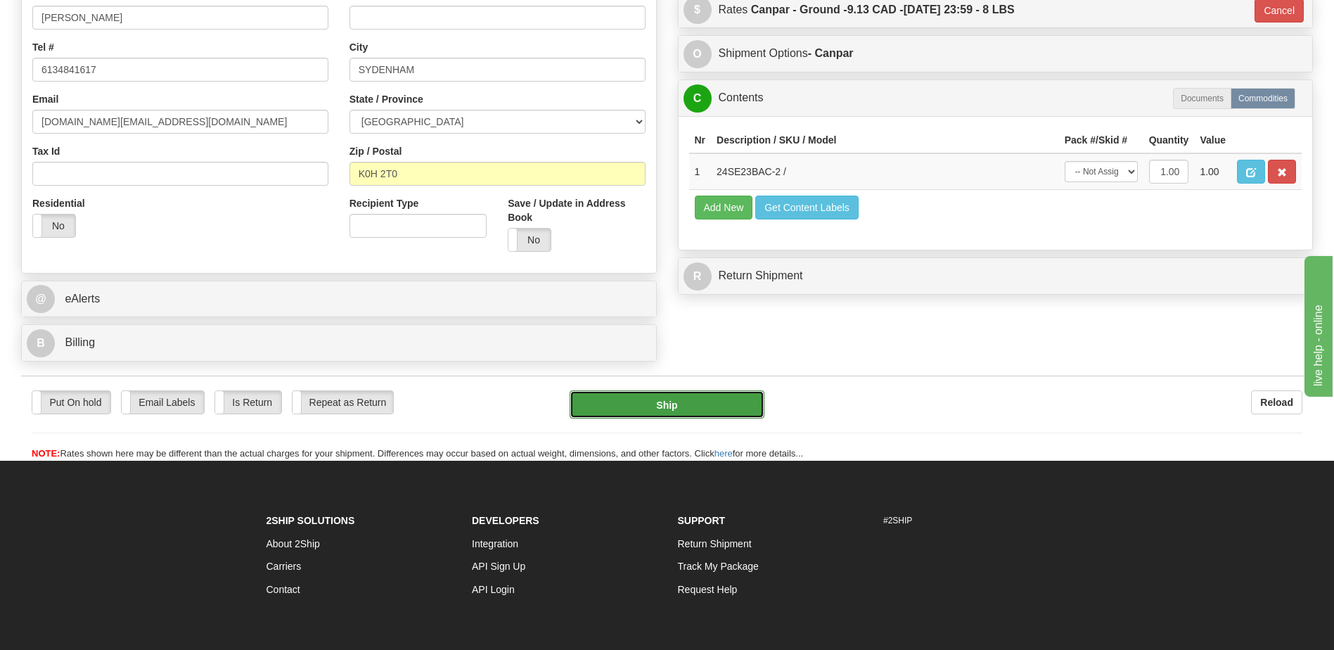
click at [735, 404] on button "Ship" at bounding box center [667, 404] width 194 height 28
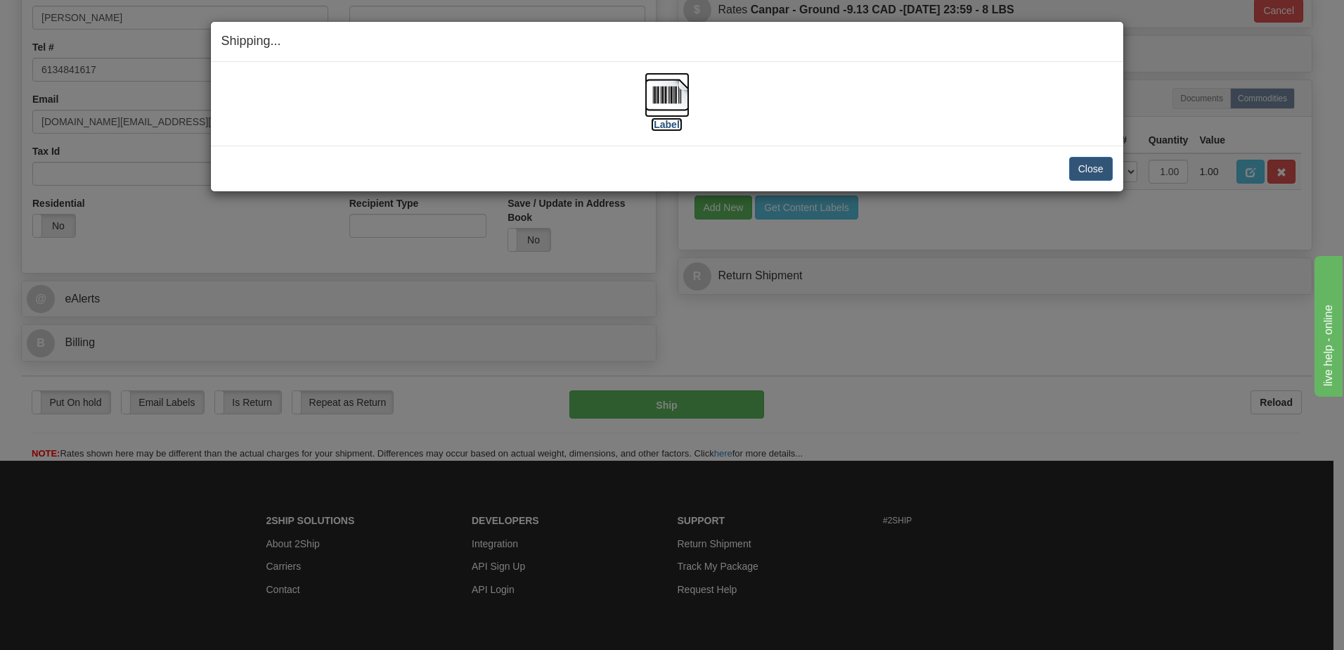
click at [667, 104] on img at bounding box center [667, 94] width 45 height 45
click at [1103, 165] on button "Close" at bounding box center [1091, 169] width 44 height 24
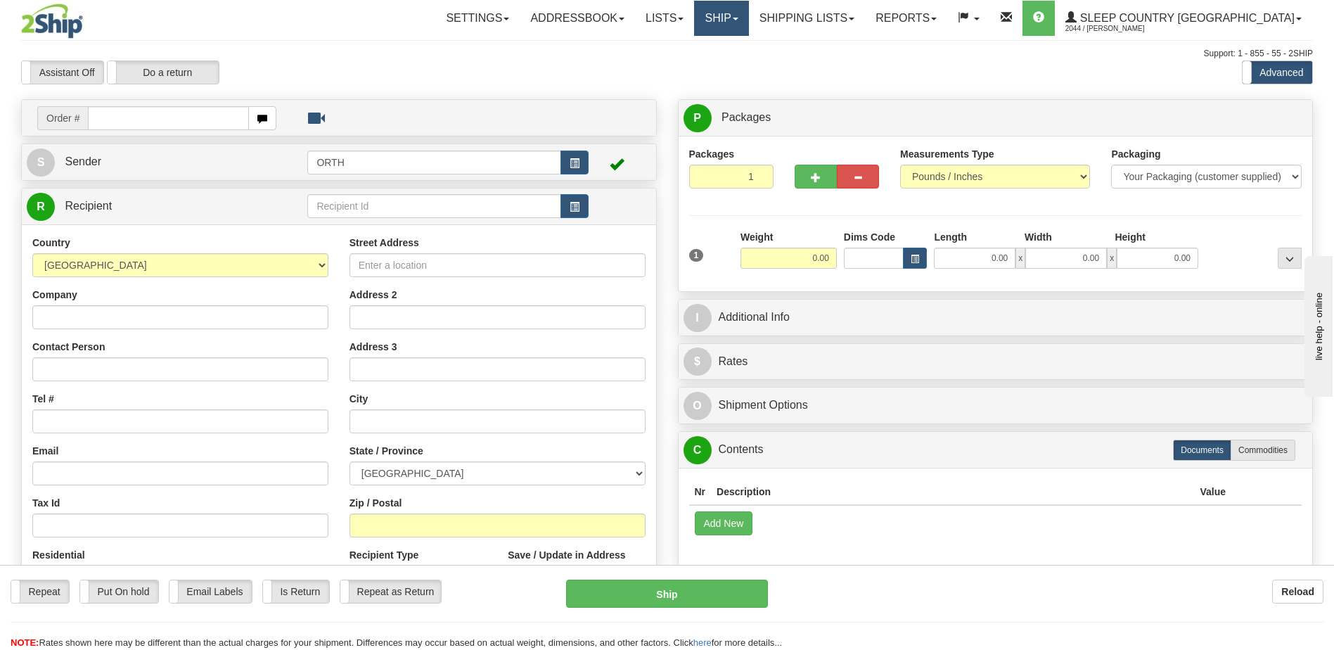
click at [748, 15] on link "Ship" at bounding box center [721, 18] width 54 height 35
click at [748, 49] on link "Ship Screen" at bounding box center [684, 49] width 127 height 18
click at [859, 20] on div "Toggle navigation Settings Shipping Preferences Fields Preferences New" at bounding box center [667, 396] width 1334 height 792
click at [859, 20] on link "Shipping lists" at bounding box center [807, 18] width 116 height 35
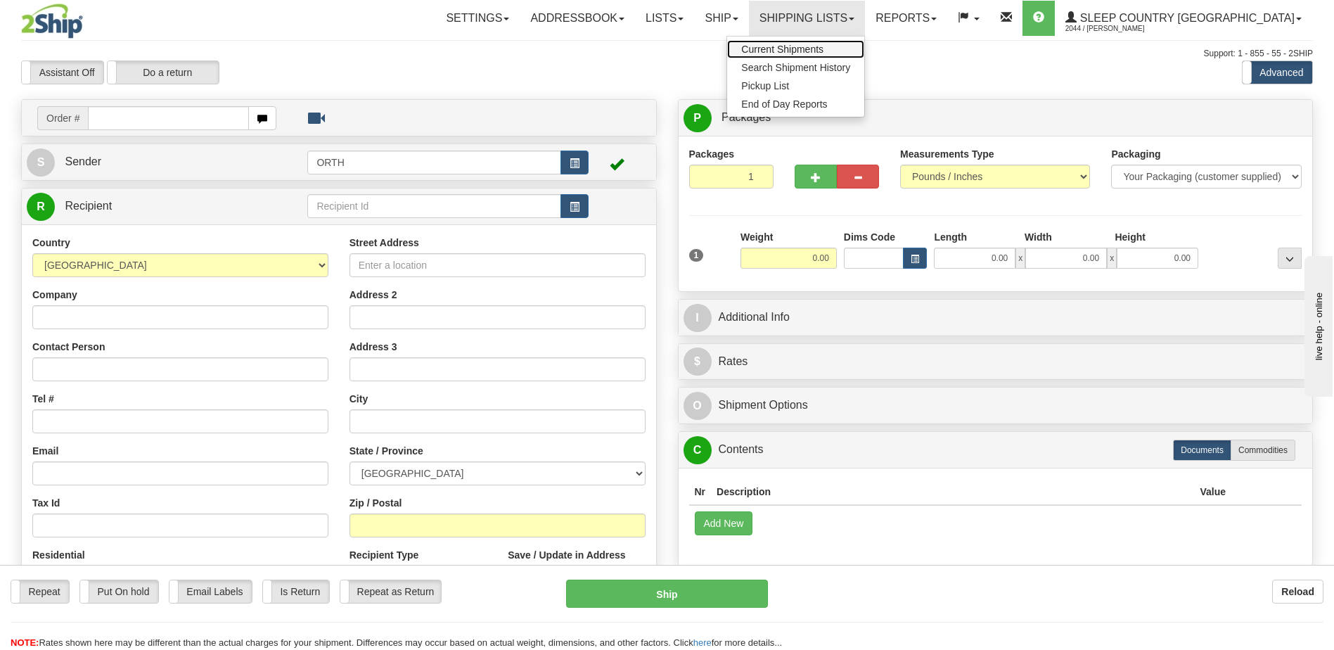
click at [823, 50] on span "Current Shipments" at bounding box center [782, 49] width 82 height 11
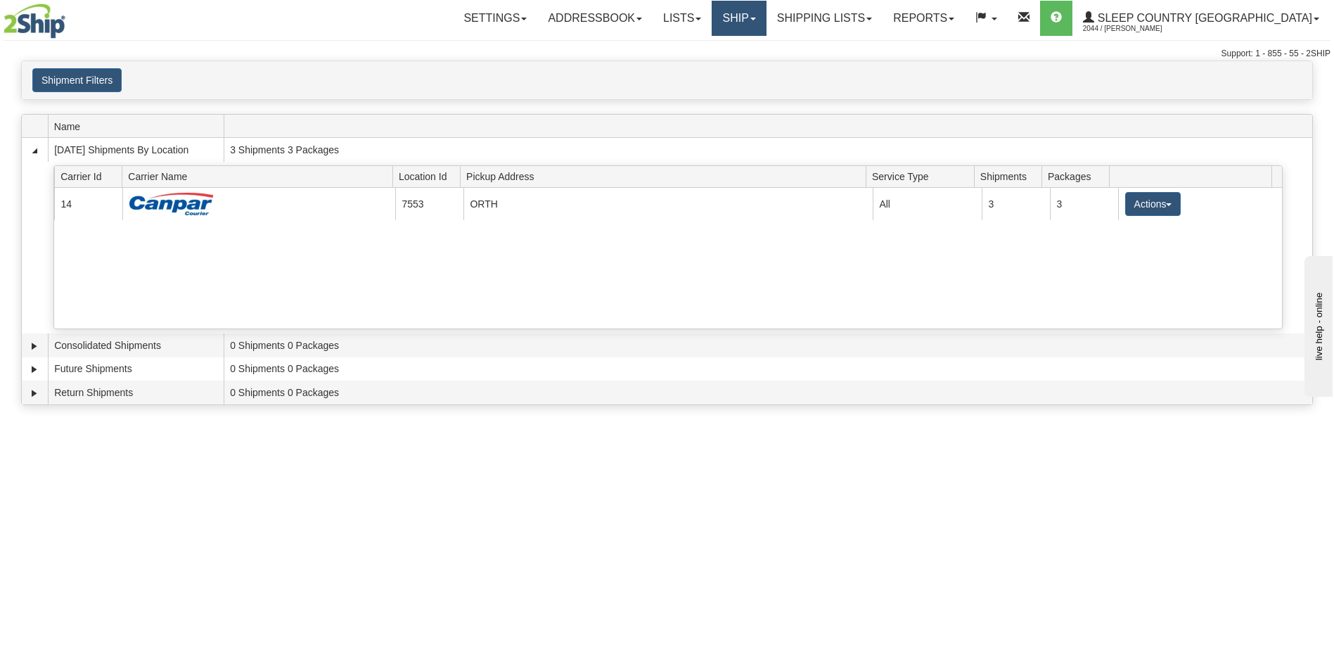
click at [766, 19] on link "Ship" at bounding box center [739, 18] width 54 height 35
click at [766, 49] on link "Ship Screen" at bounding box center [701, 49] width 127 height 18
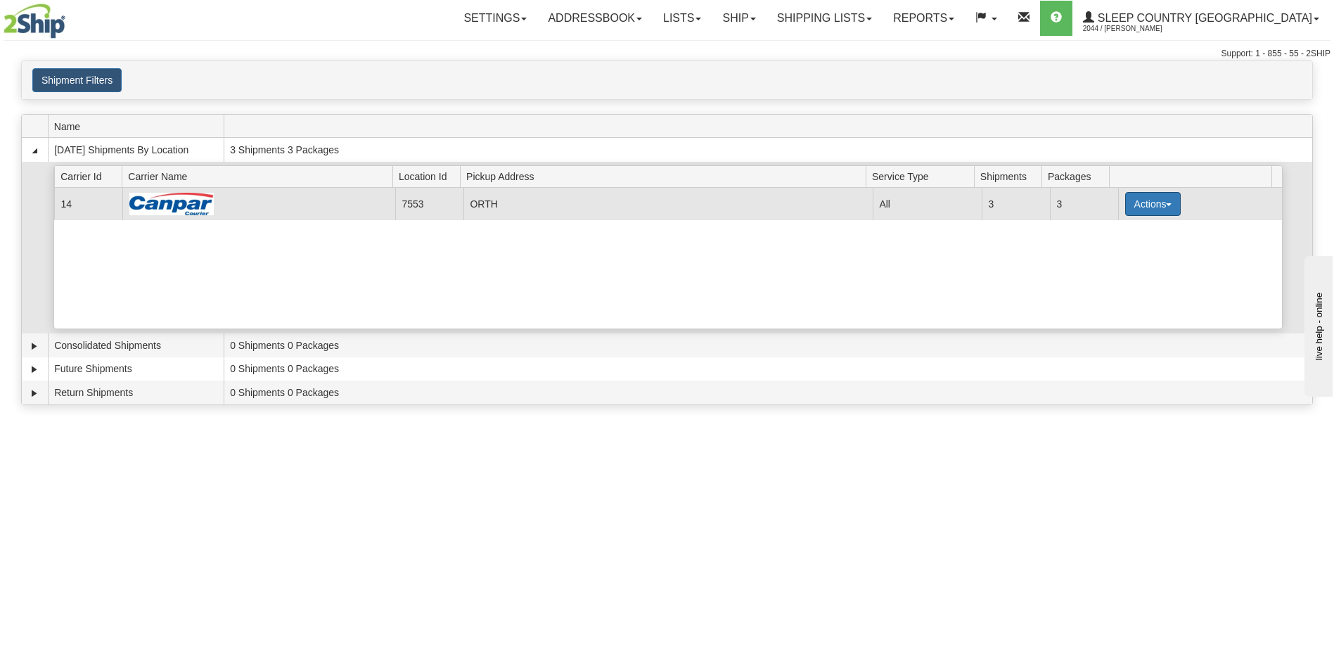
click at [1139, 204] on button "Actions" at bounding box center [1153, 204] width 56 height 24
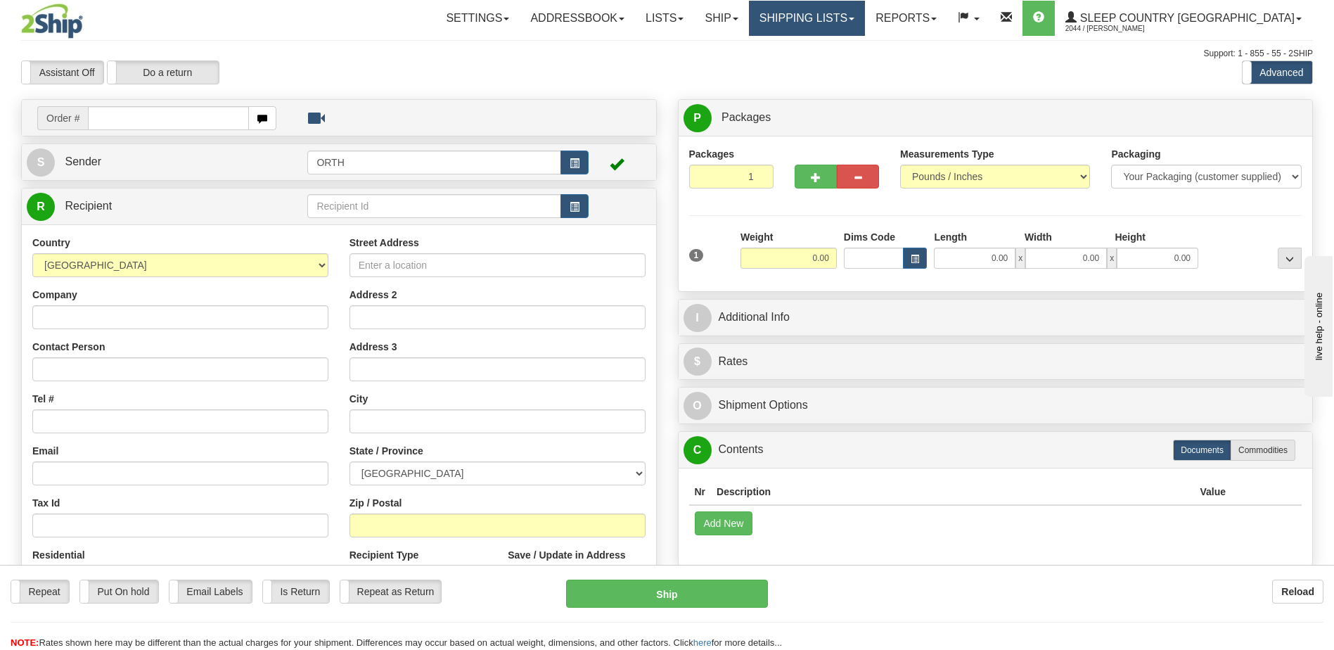
click at [865, 11] on link "Shipping lists" at bounding box center [807, 18] width 116 height 35
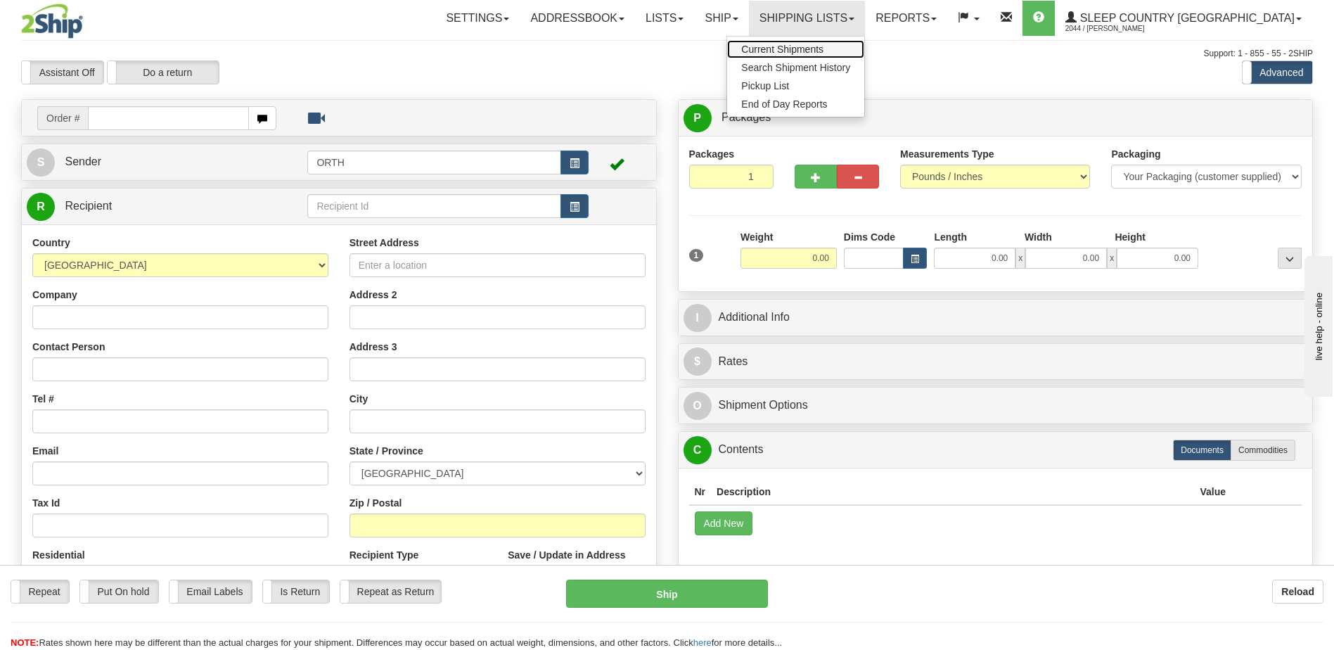
click at [823, 52] on span "Current Shipments" at bounding box center [782, 49] width 82 height 11
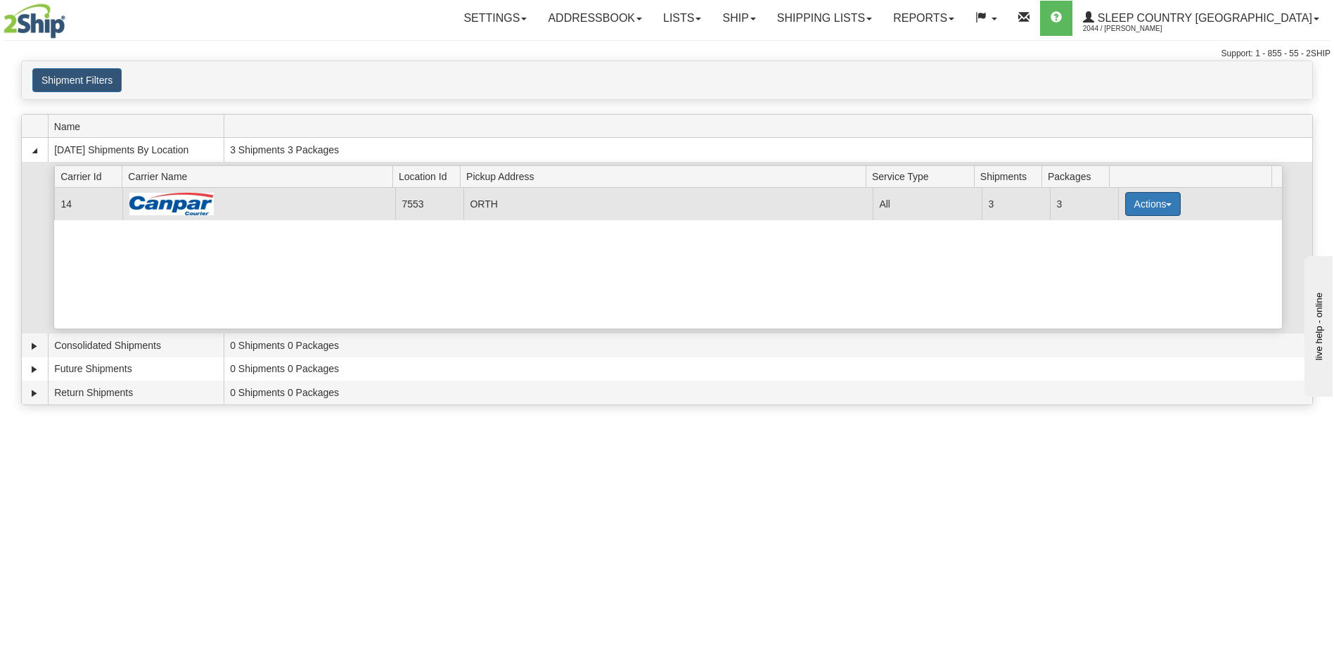
click at [1141, 203] on button "Actions" at bounding box center [1153, 204] width 56 height 24
click at [1132, 229] on link "Details" at bounding box center [1123, 230] width 112 height 18
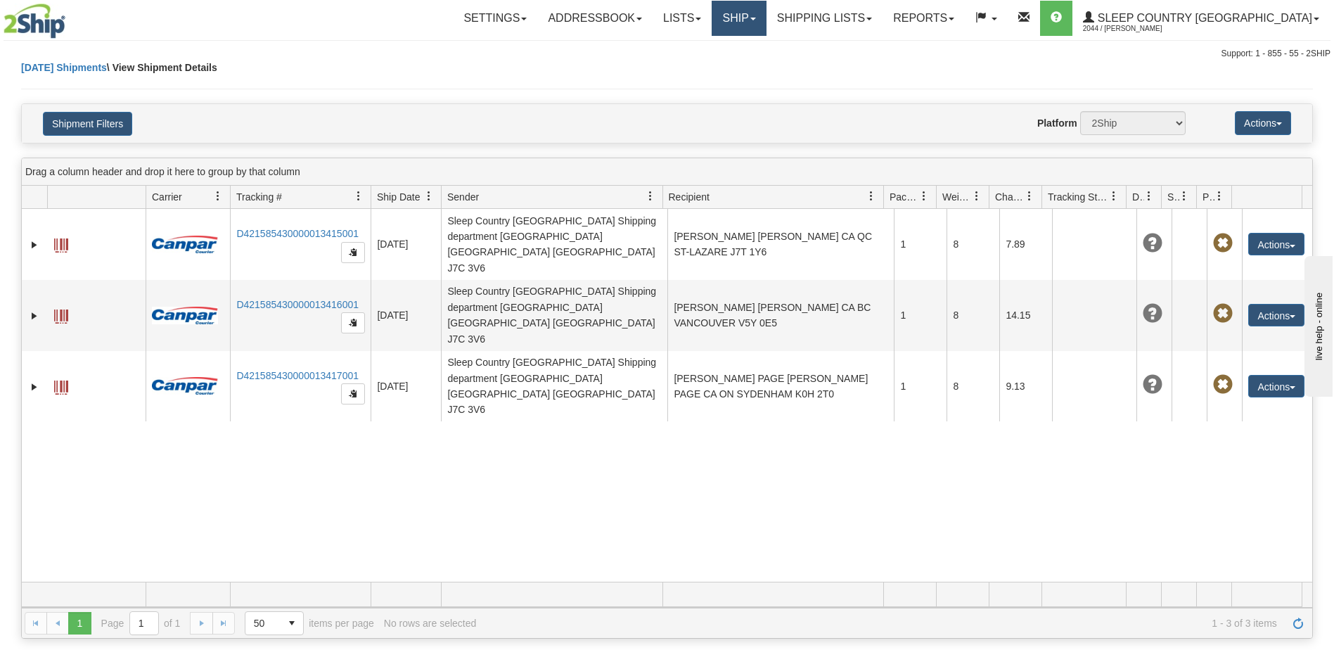
click at [766, 25] on link "Ship" at bounding box center [739, 18] width 54 height 35
click at [766, 46] on link "Ship Screen" at bounding box center [701, 49] width 127 height 18
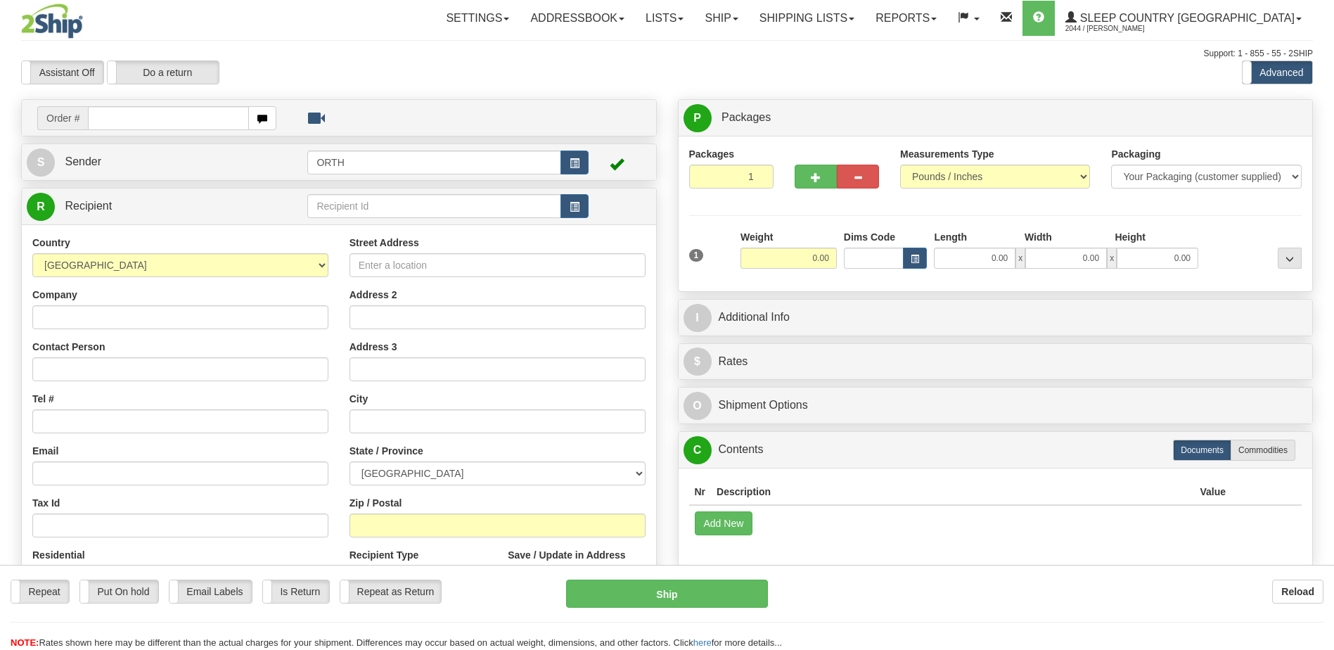
click at [136, 124] on div at bounding box center [667, 325] width 1334 height 650
click at [141, 117] on input "text" at bounding box center [168, 118] width 160 height 24
type input "9000i030817"
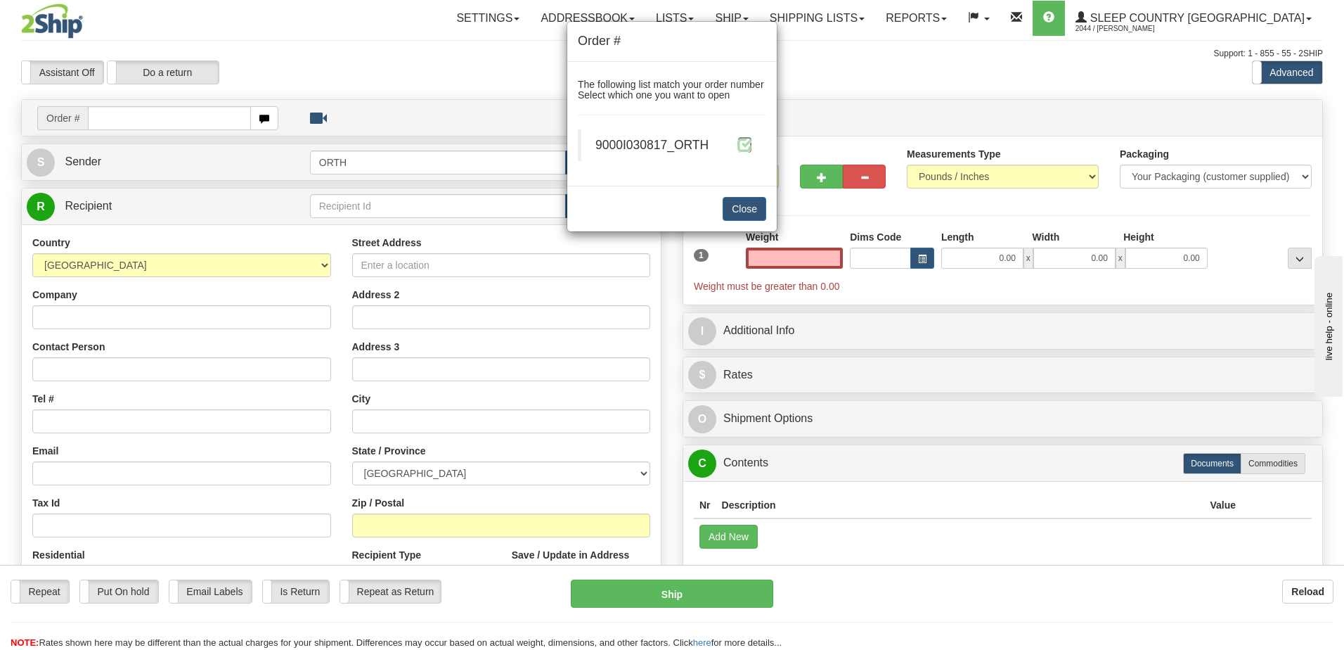
type input "0.00"
click at [749, 146] on span at bounding box center [745, 144] width 15 height 15
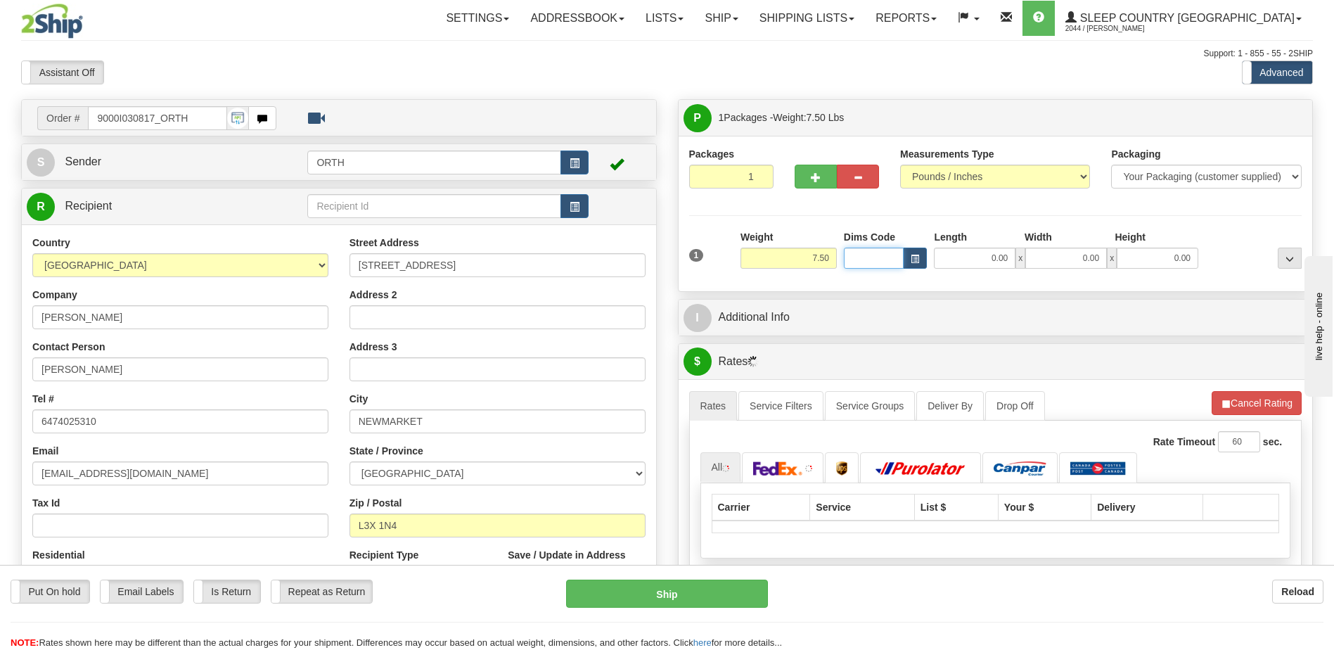
click at [879, 254] on input "Dims Code" at bounding box center [874, 257] width 60 height 21
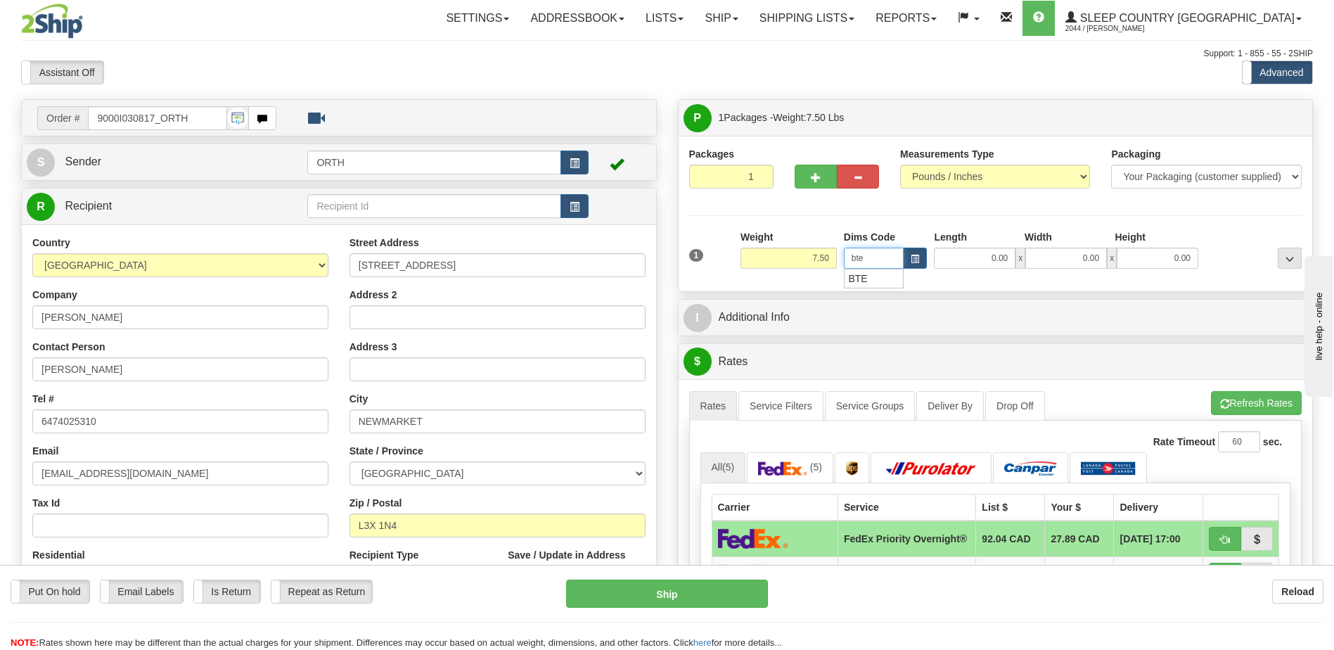
type input "bte"
click button "Delete" at bounding box center [0, 0] width 0 height 0
type input "15.00"
type input "5.00"
type input "25.00"
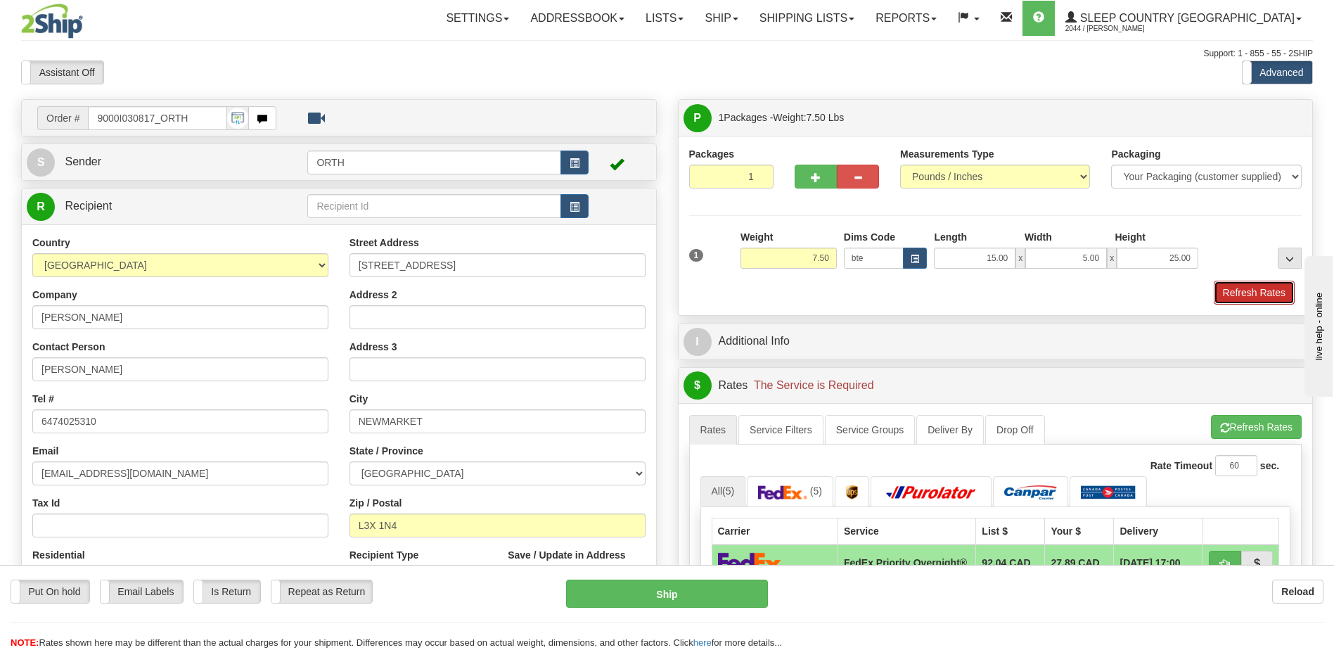
click at [1251, 296] on button "Refresh Rates" at bounding box center [1254, 293] width 81 height 24
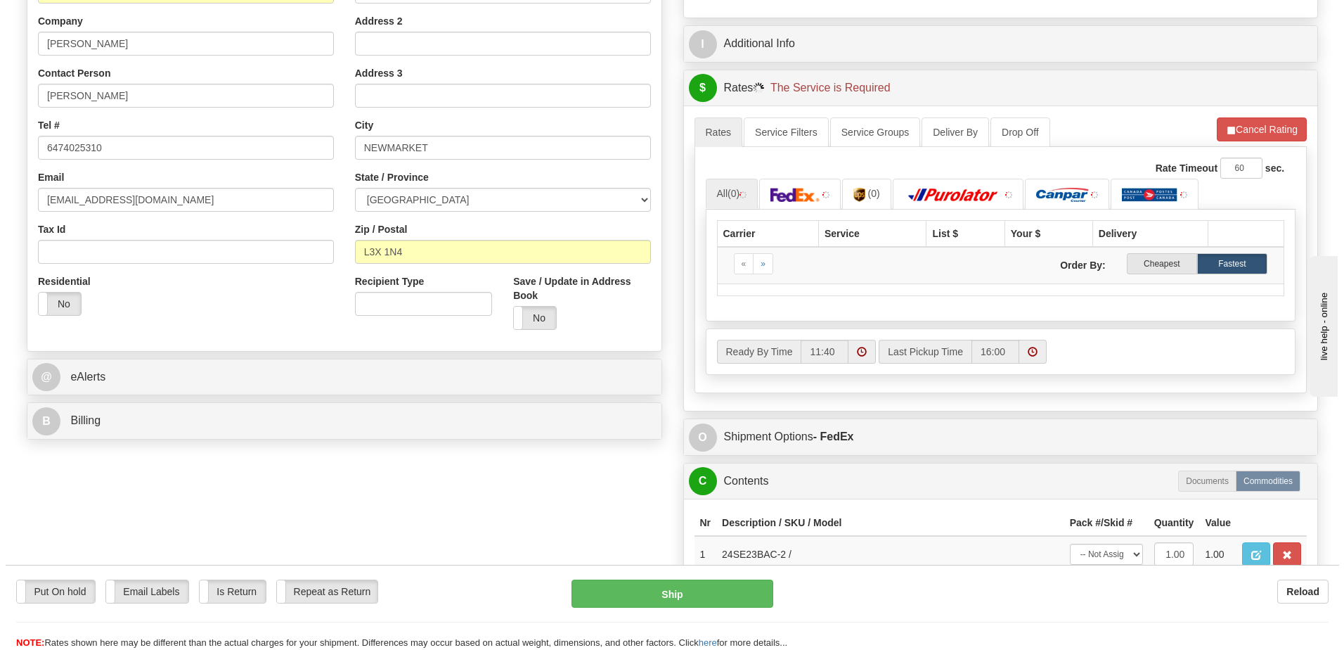
scroll to position [352, 0]
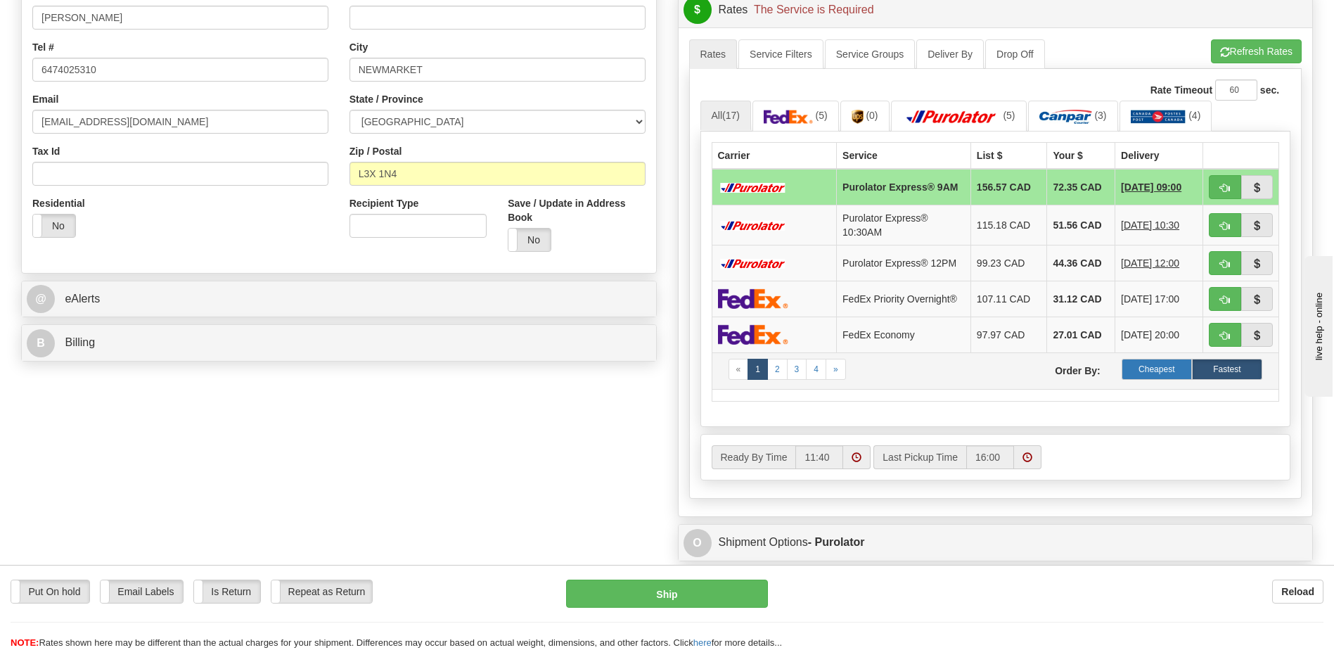
click at [1146, 368] on label "Cheapest" at bounding box center [1156, 369] width 70 height 21
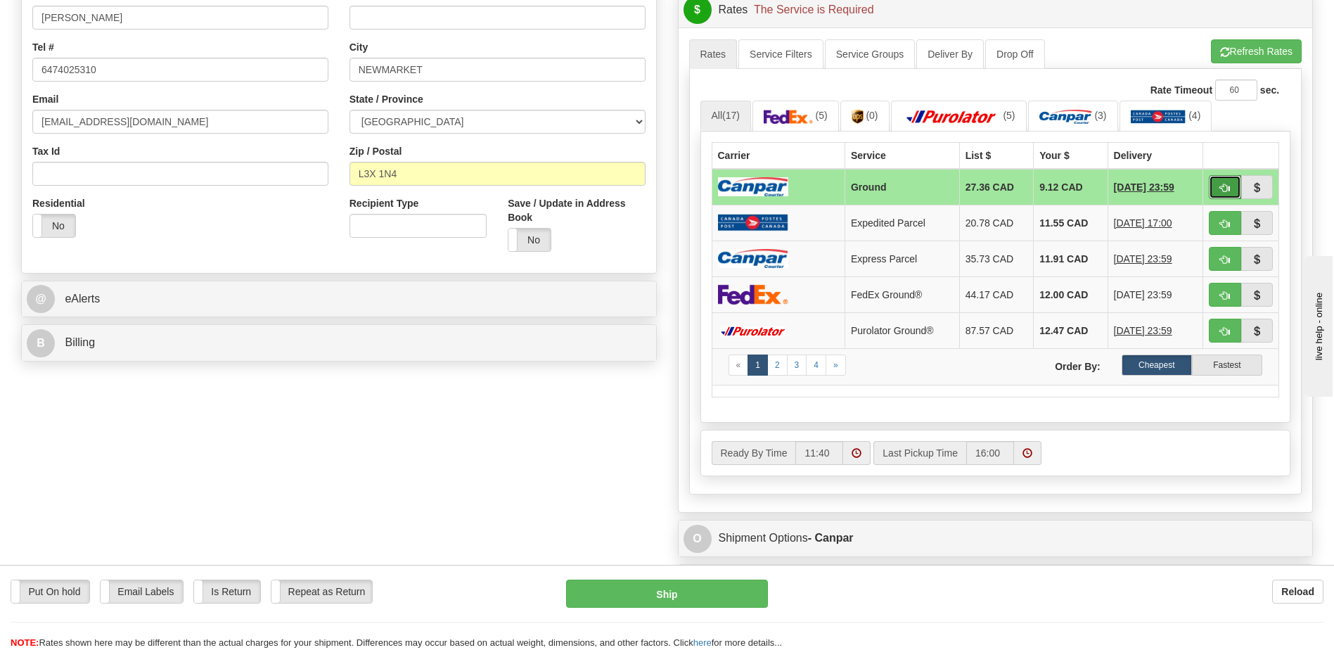
click at [1211, 184] on button "button" at bounding box center [1225, 187] width 32 height 24
type input "1"
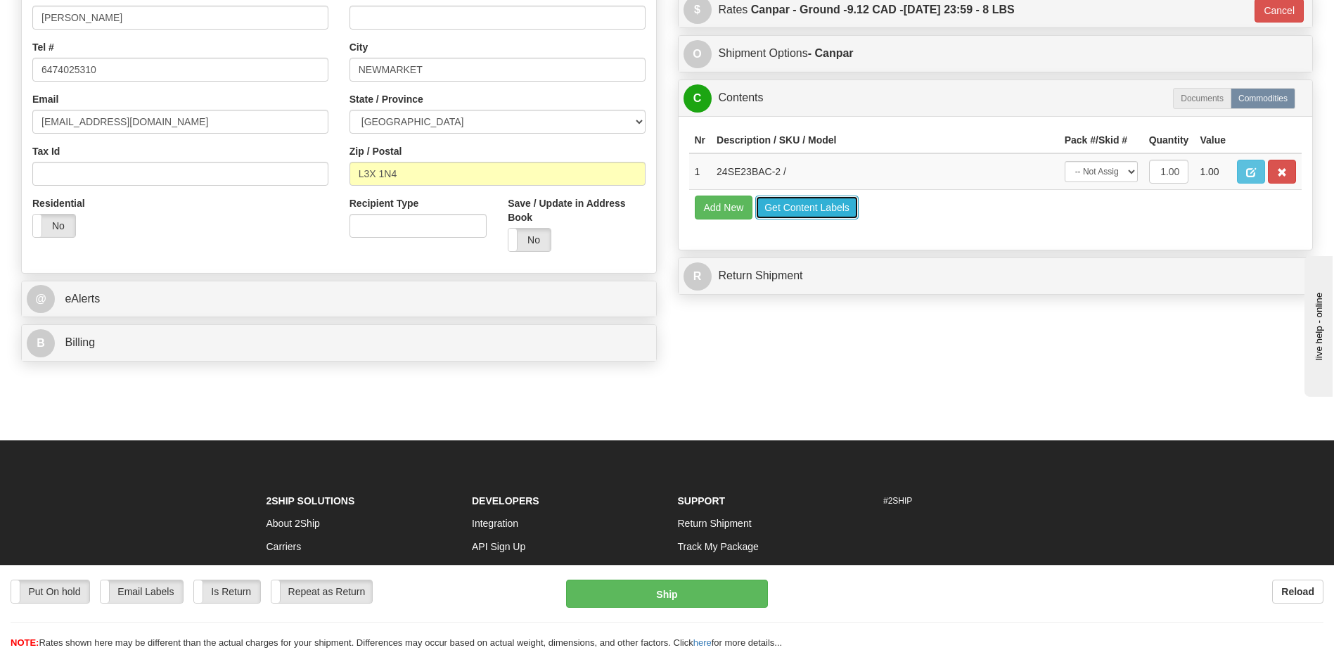
click at [797, 208] on button "Get Content Labels" at bounding box center [806, 207] width 103 height 24
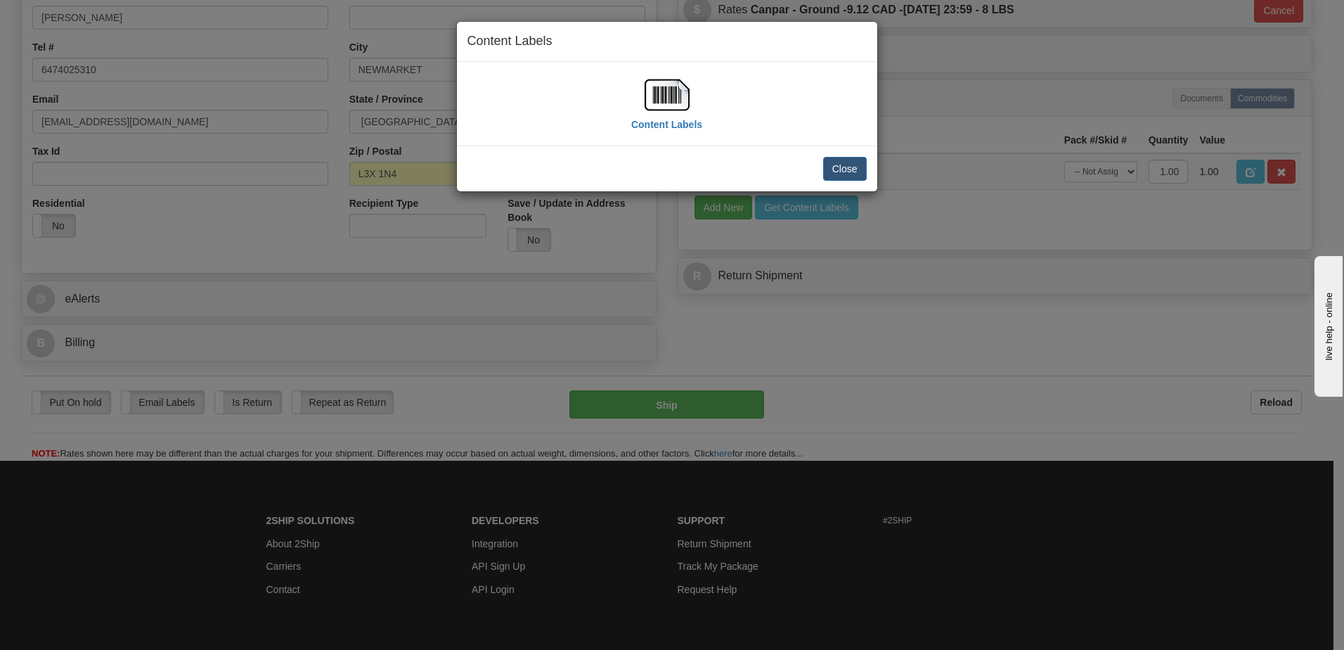
click at [656, 99] on img at bounding box center [667, 94] width 45 height 45
click at [862, 170] on button "Close" at bounding box center [845, 169] width 44 height 24
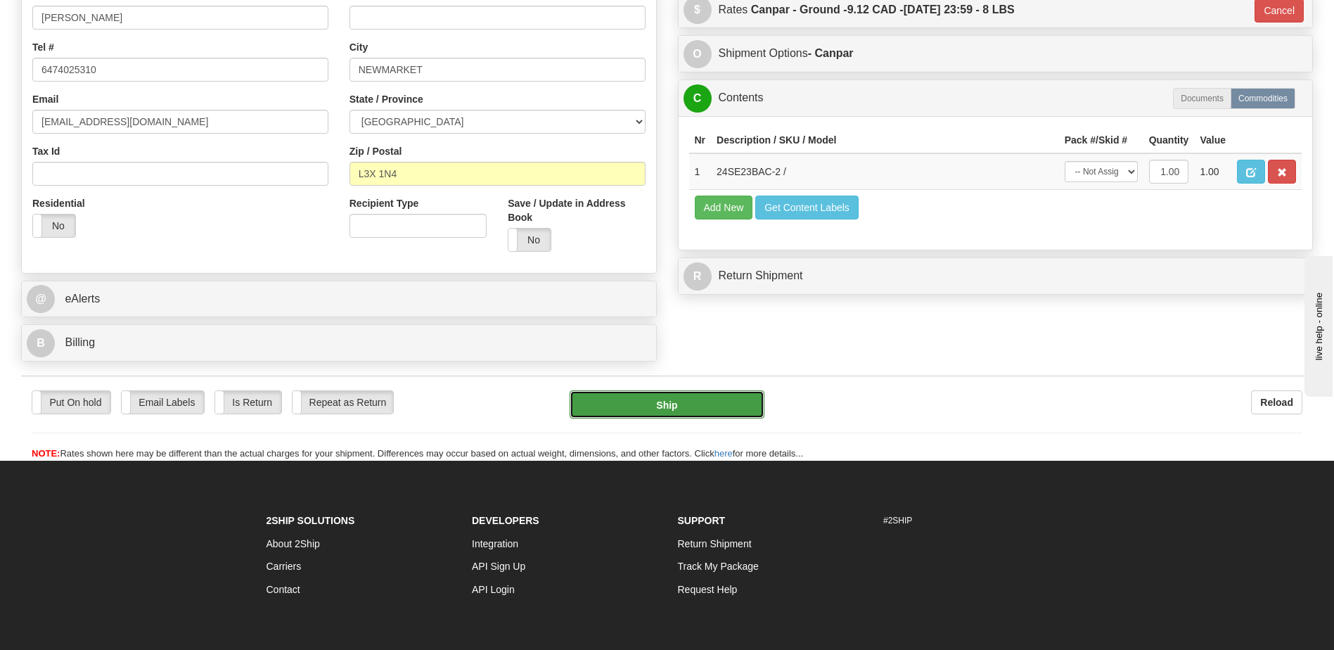
click at [730, 401] on button "Ship" at bounding box center [667, 404] width 194 height 28
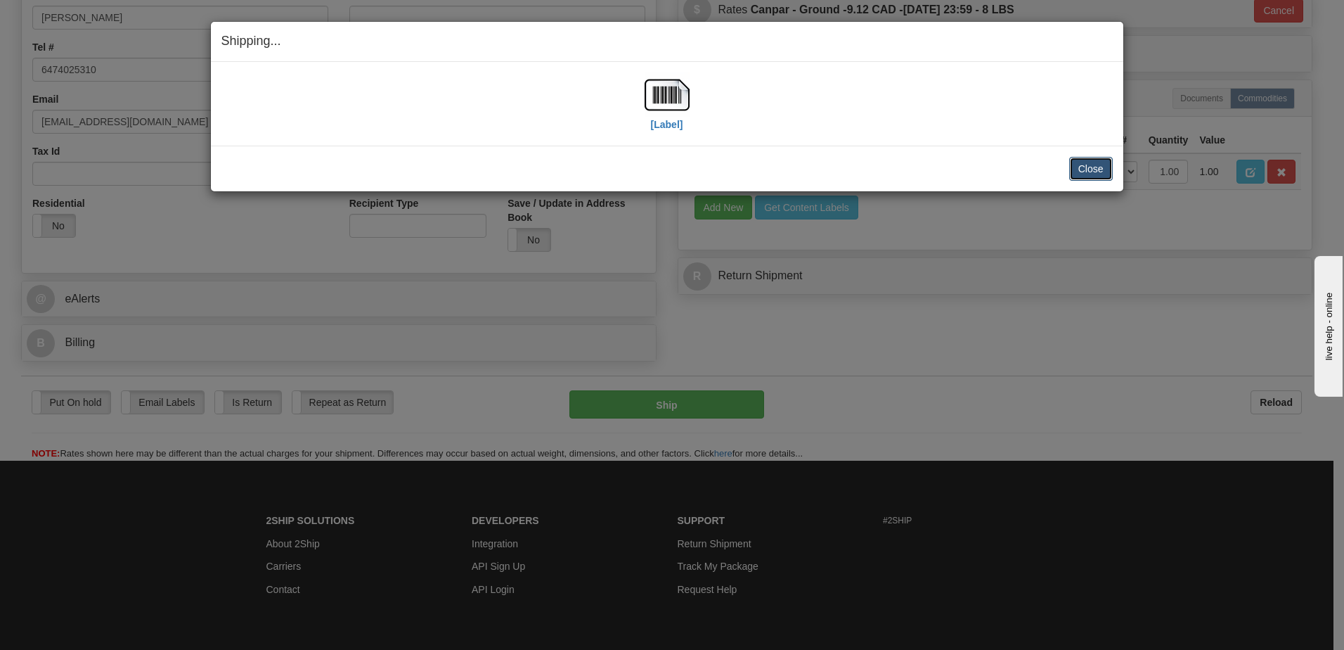
click at [1084, 163] on button "Close" at bounding box center [1091, 169] width 44 height 24
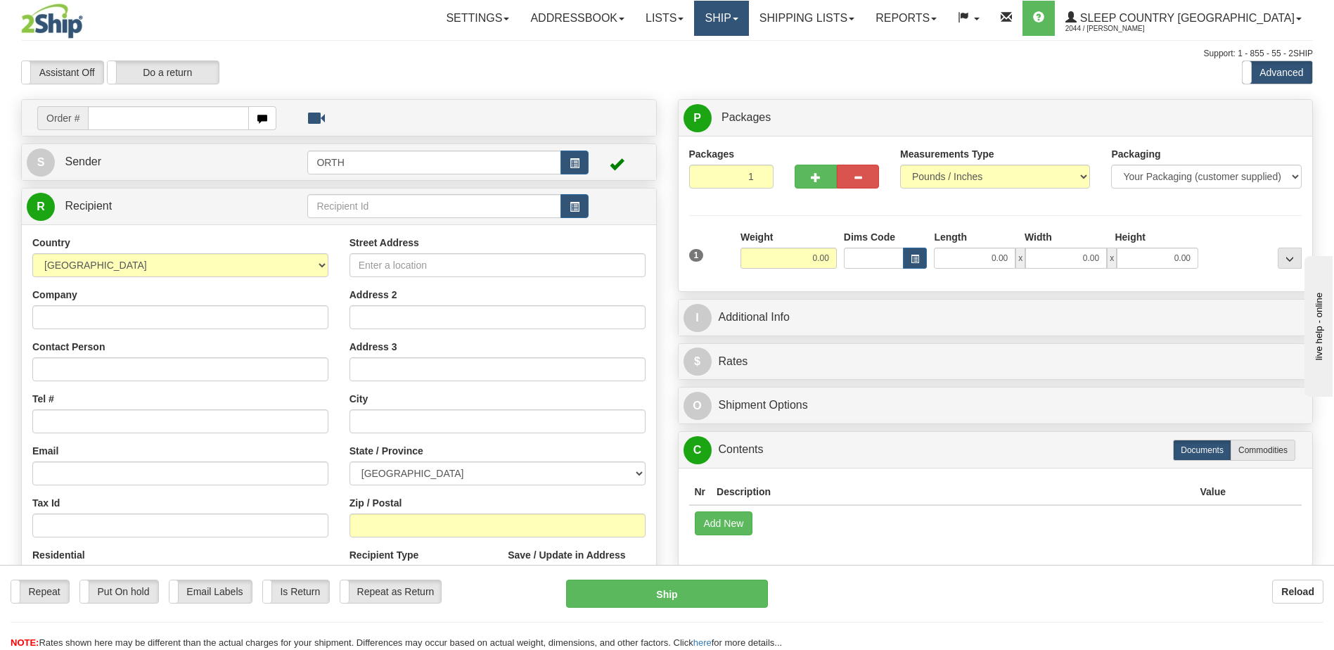
click at [748, 13] on link "Ship" at bounding box center [721, 18] width 54 height 35
click at [748, 46] on link "Ship Screen" at bounding box center [684, 49] width 127 height 18
click at [865, 26] on link "Shipping lists" at bounding box center [807, 18] width 116 height 35
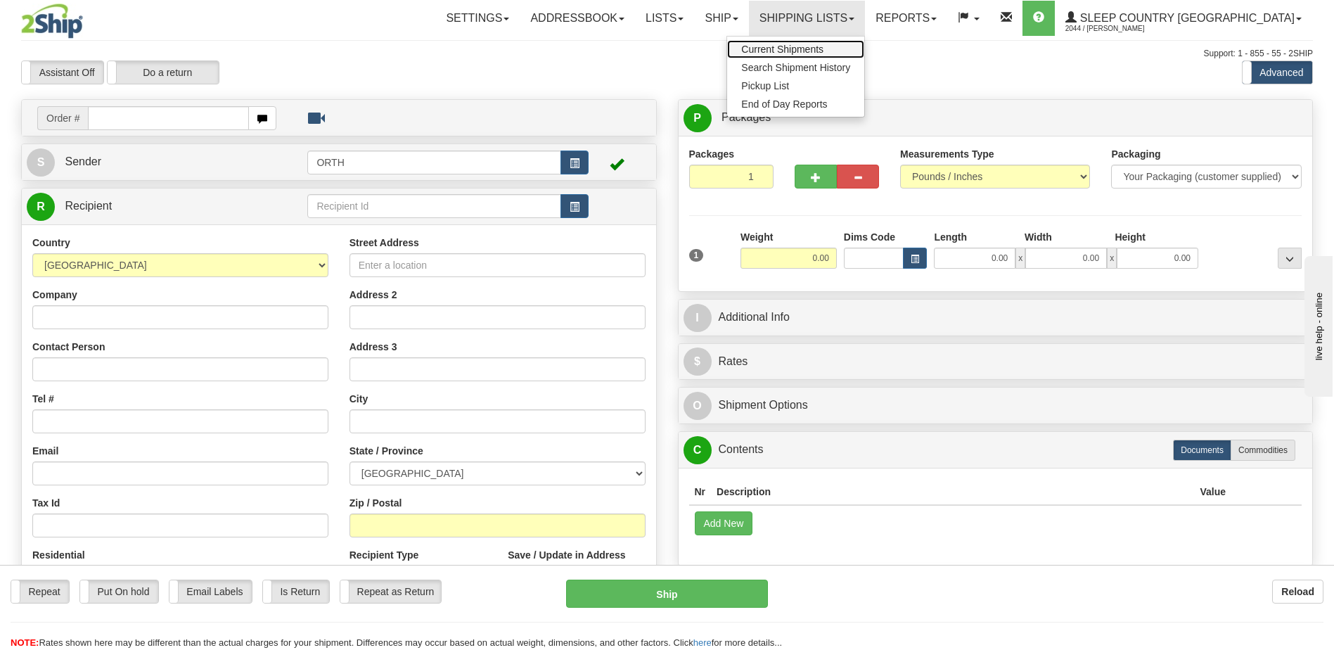
click at [823, 51] on span "Current Shipments" at bounding box center [782, 49] width 82 height 11
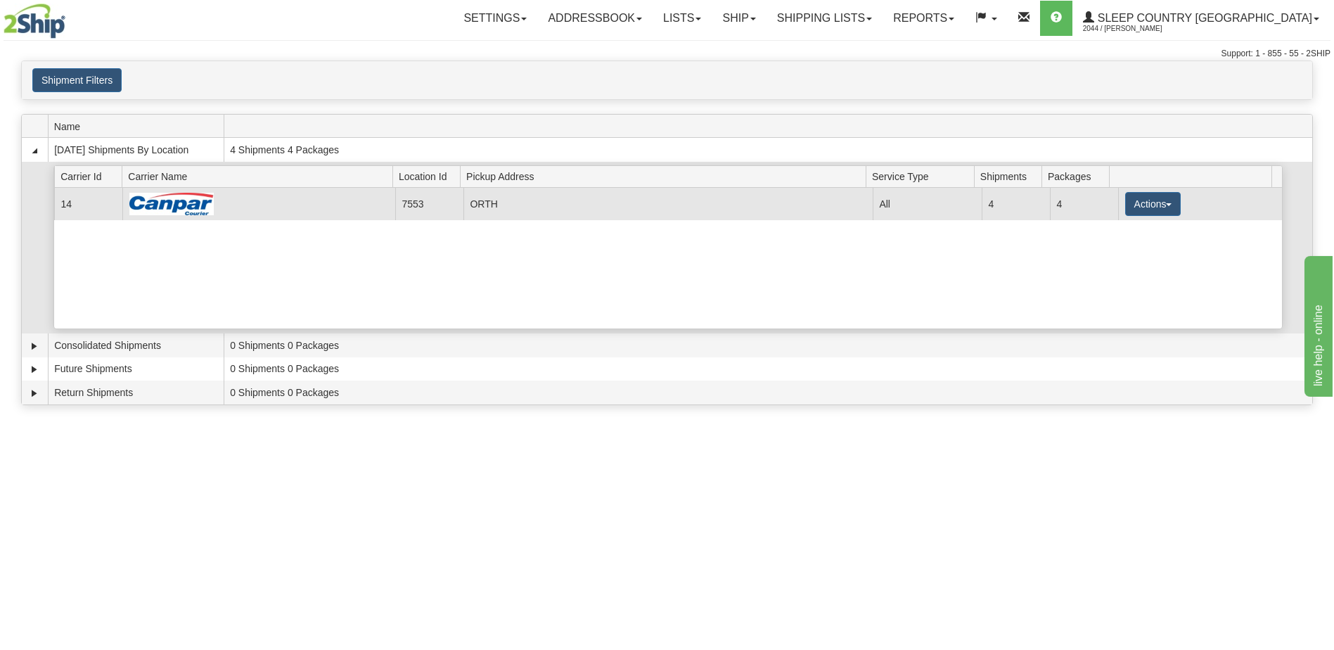
click at [1102, 195] on td "4" at bounding box center [1084, 204] width 68 height 32
click at [1126, 195] on button "Actions" at bounding box center [1153, 204] width 56 height 24
click at [1110, 307] on span "Print" at bounding box center [1095, 303] width 29 height 10
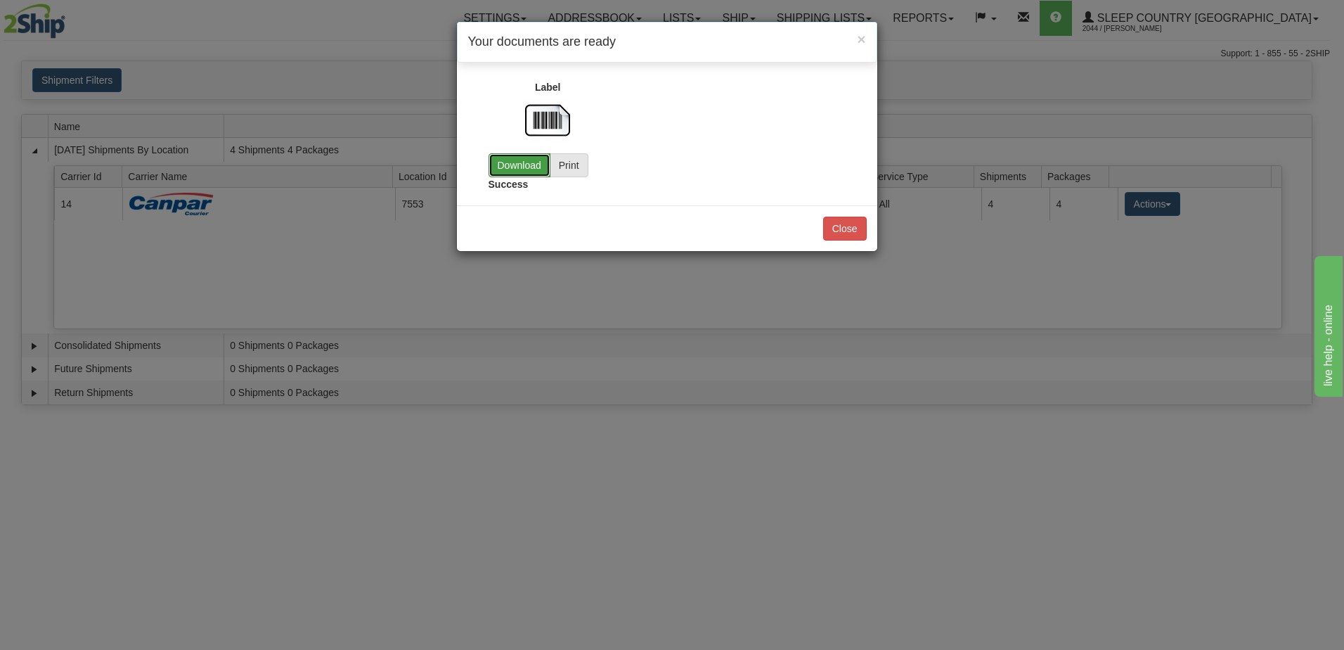
click at [523, 165] on link "Download" at bounding box center [520, 165] width 62 height 24
click at [849, 234] on button "Close" at bounding box center [845, 229] width 44 height 24
